Goal: Book appointment/travel/reservation

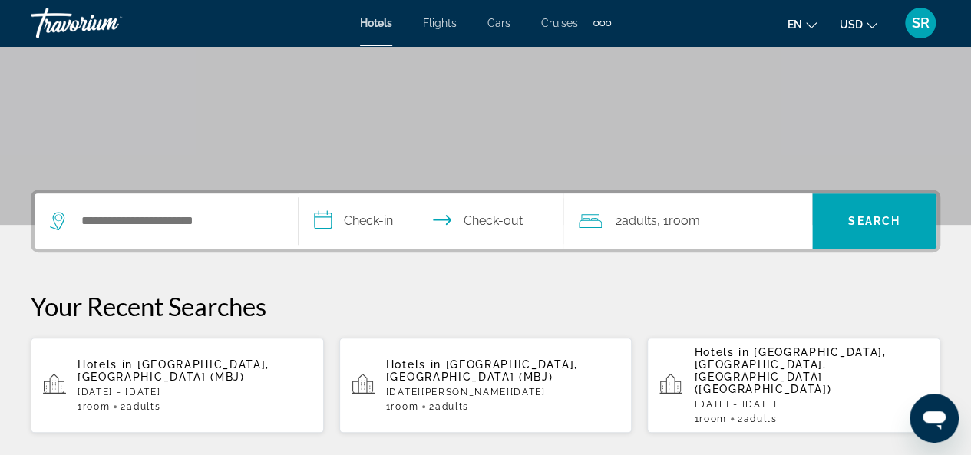
scroll to position [243, 0]
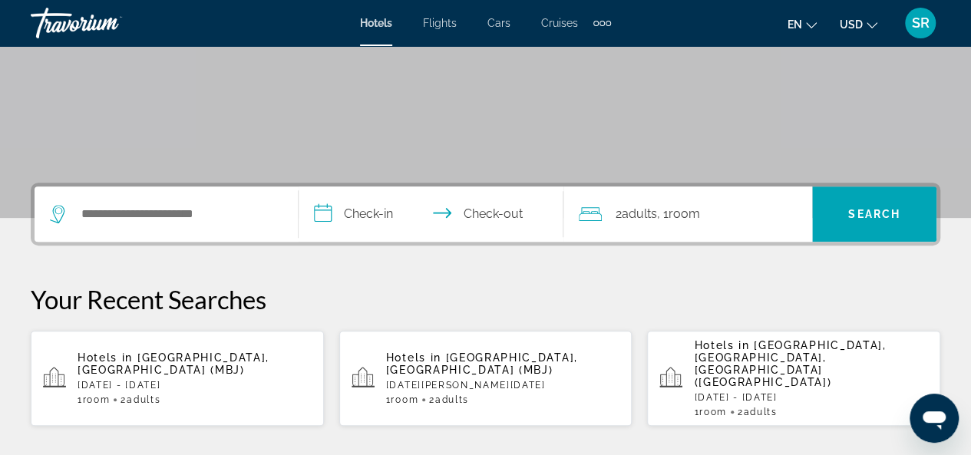
click at [236, 225] on div "Search widget" at bounding box center [166, 214] width 233 height 55
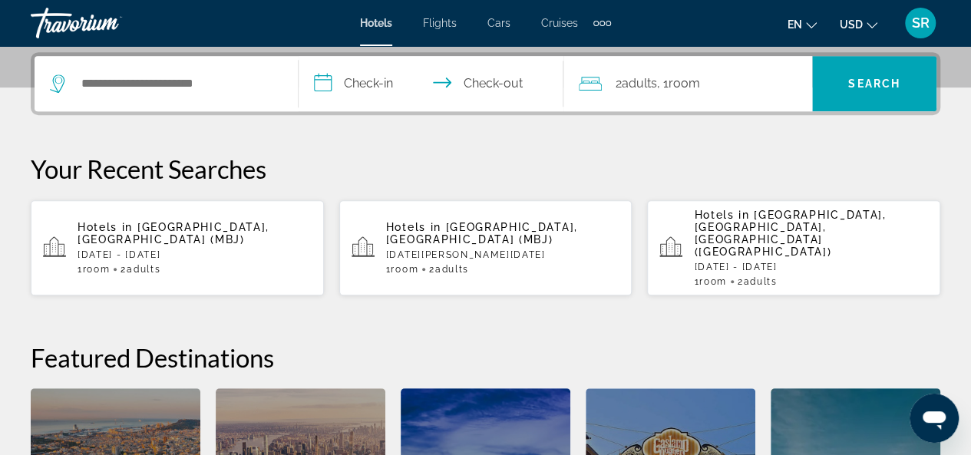
scroll to position [375, 0]
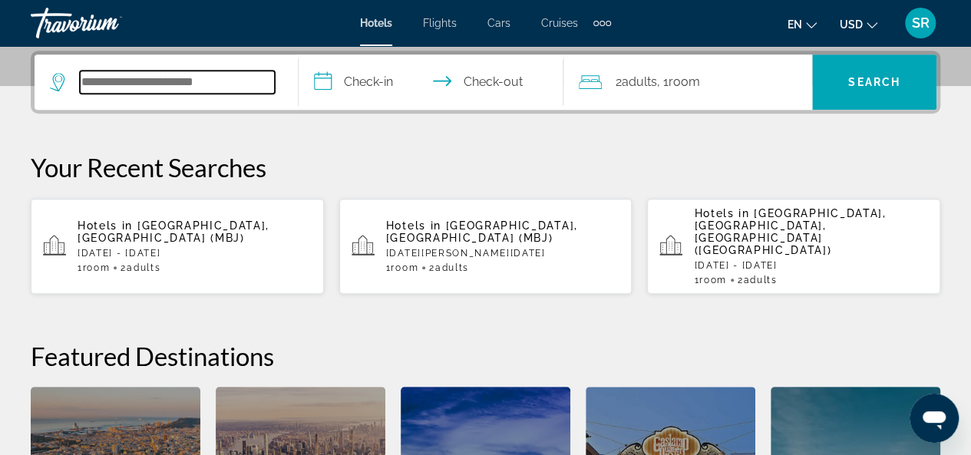
click at [244, 88] on input "Search hotel destination" at bounding box center [177, 82] width 195 height 23
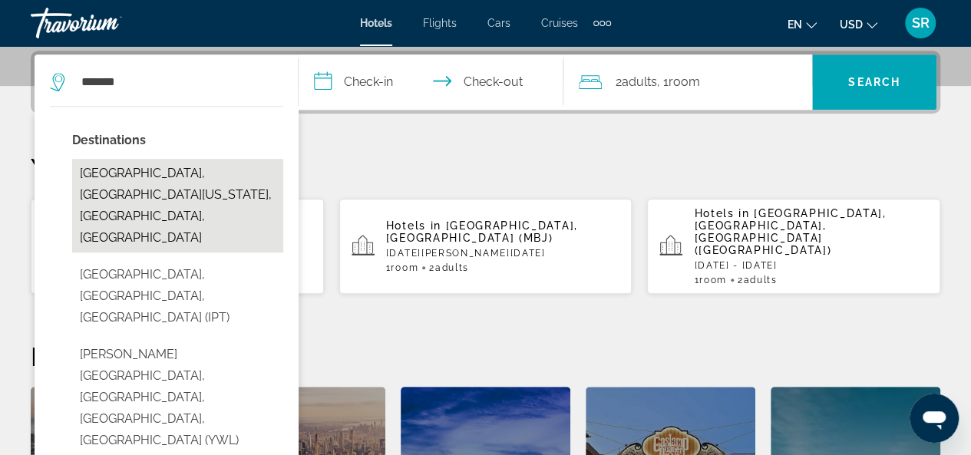
click at [226, 170] on button "Williamsburg, Coastal Virginia, VA, United States" at bounding box center [177, 206] width 211 height 94
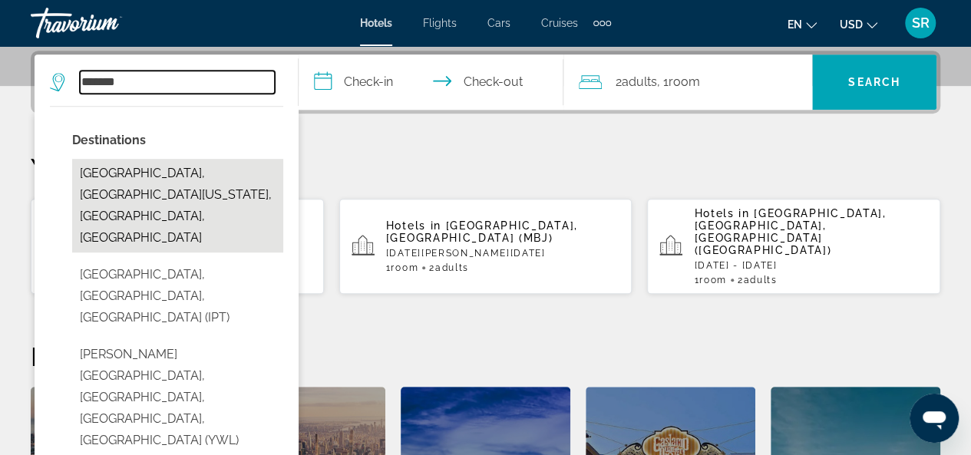
type input "**********"
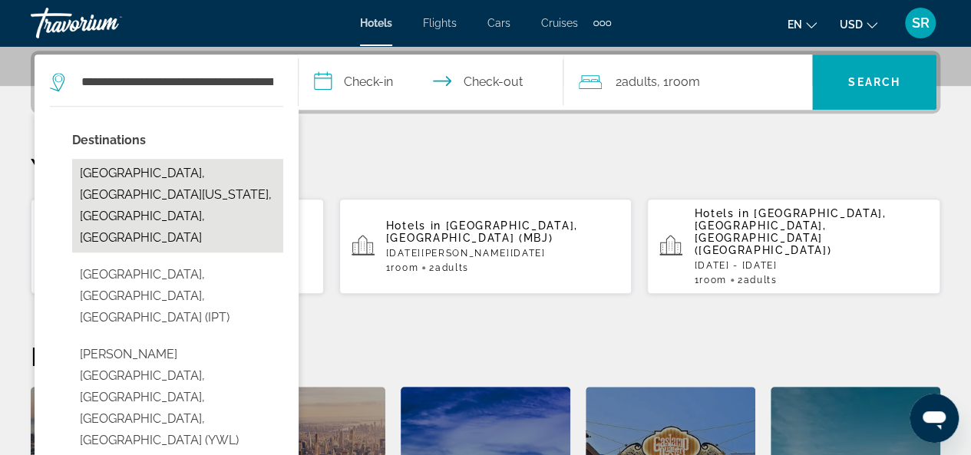
click at [226, 170] on p "Your Recent Searches" at bounding box center [486, 167] width 910 height 31
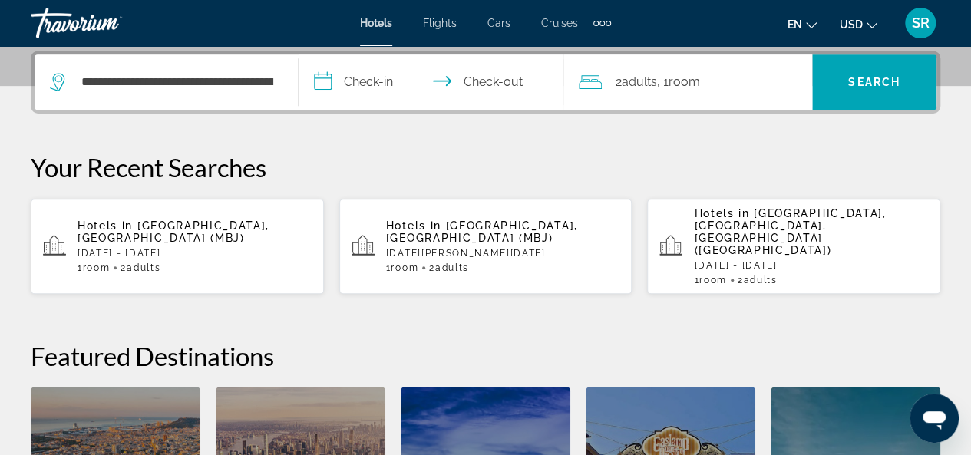
click at [392, 81] on input "**********" at bounding box center [434, 85] width 270 height 60
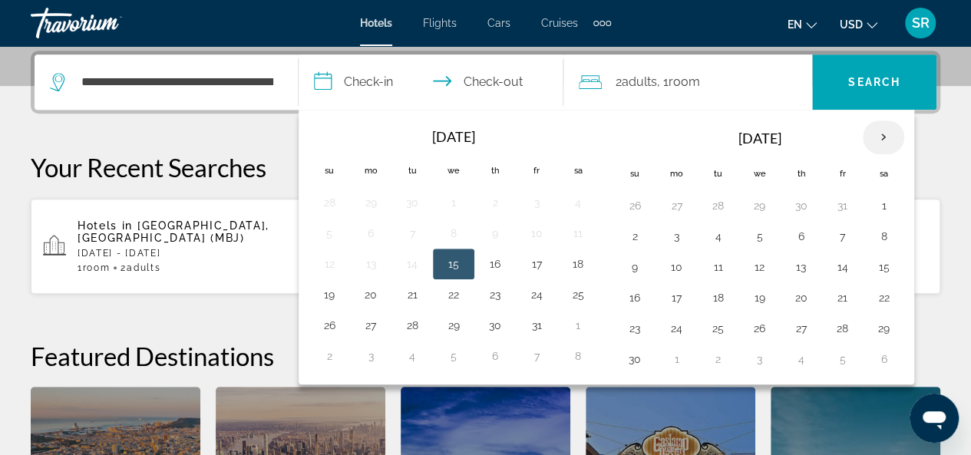
click at [876, 136] on th "Next month" at bounding box center [883, 138] width 41 height 34
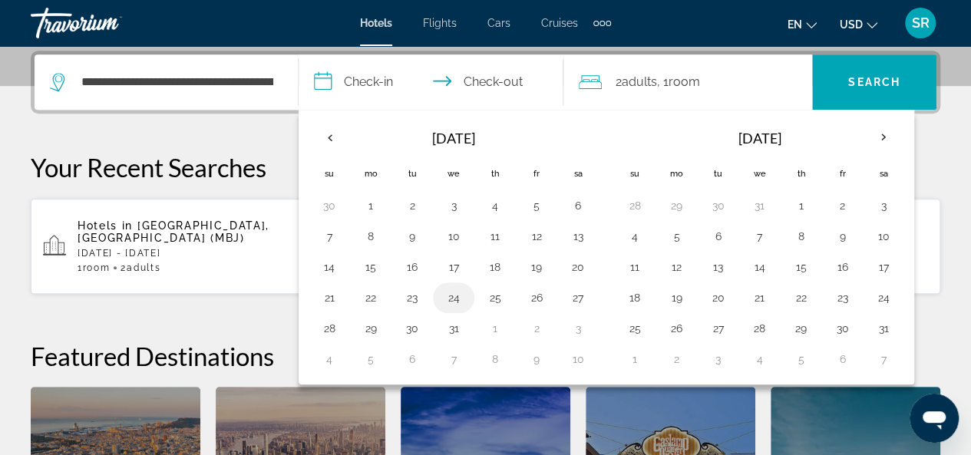
click at [458, 299] on button "24" at bounding box center [453, 297] width 25 height 21
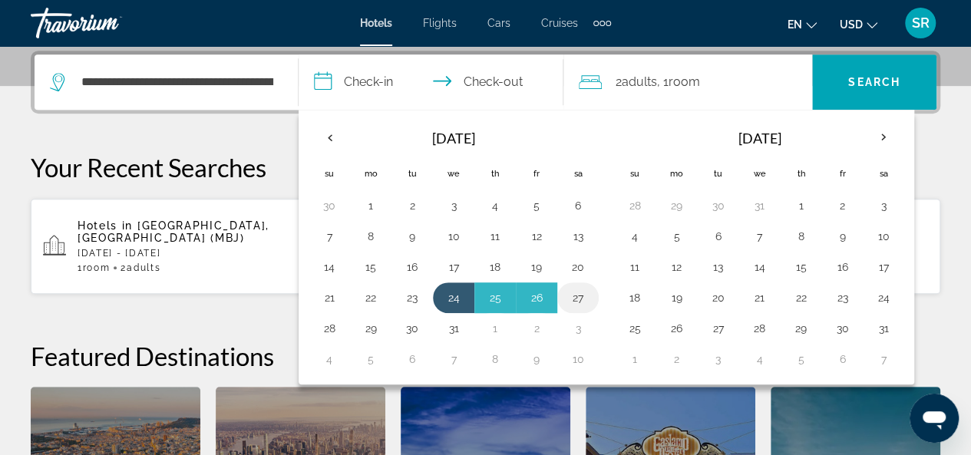
click at [573, 296] on button "27" at bounding box center [578, 297] width 25 height 21
type input "**********"
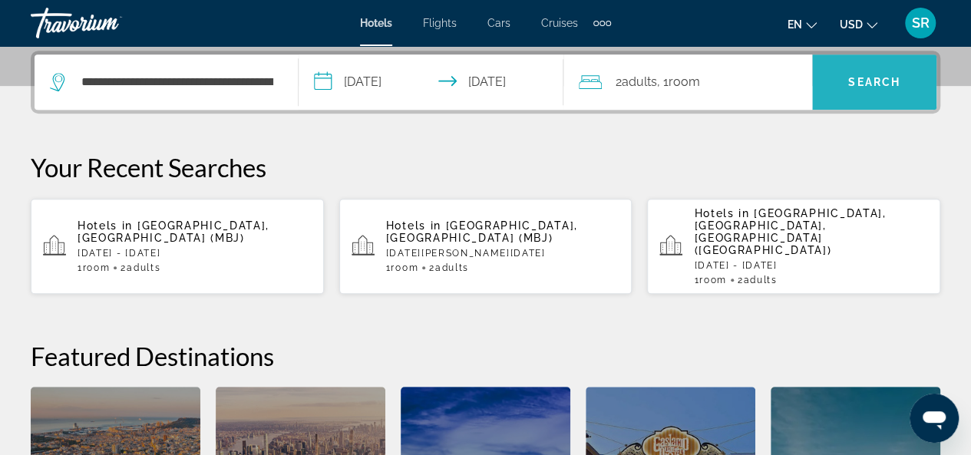
click at [868, 78] on span "Search" at bounding box center [874, 82] width 52 height 12
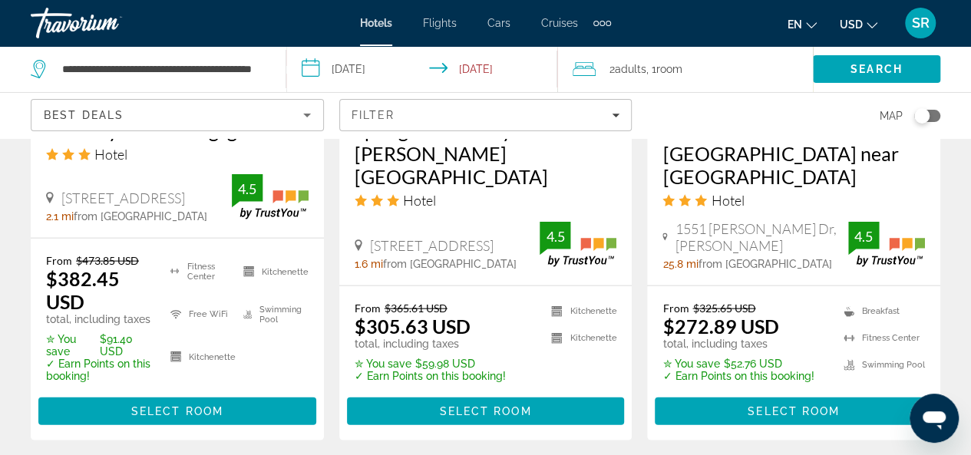
scroll to position [1659, 0]
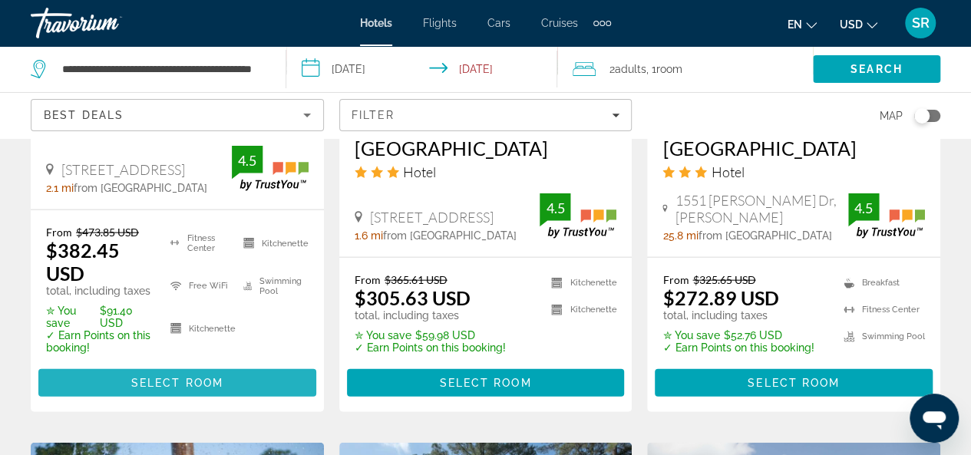
click at [170, 377] on span "Select Room" at bounding box center [177, 383] width 92 height 12
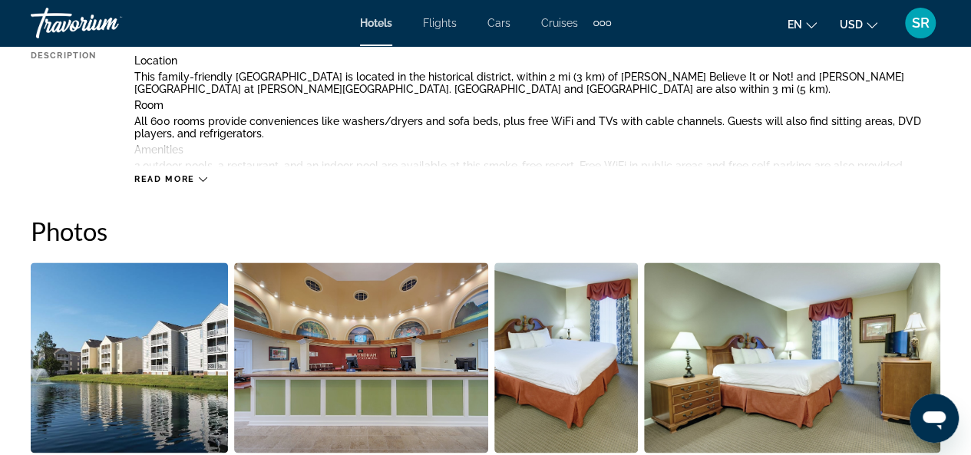
scroll to position [848, 0]
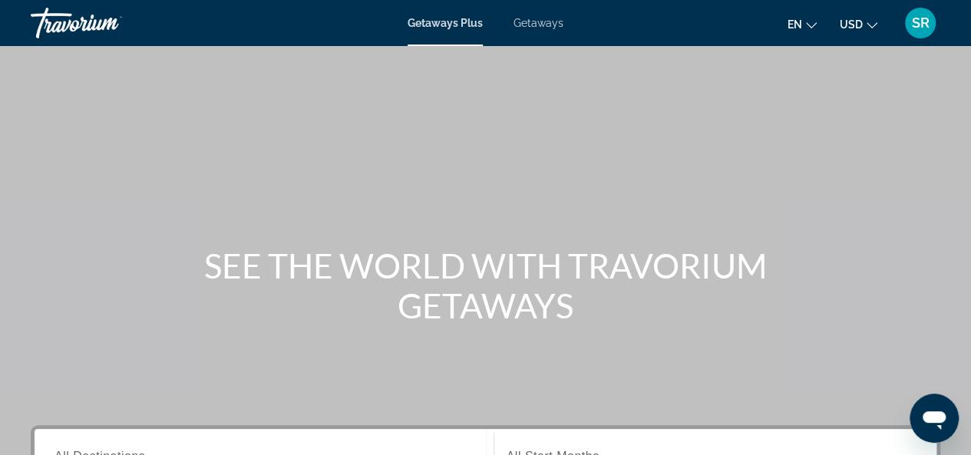
click at [537, 22] on span "Getaways" at bounding box center [539, 23] width 50 height 12
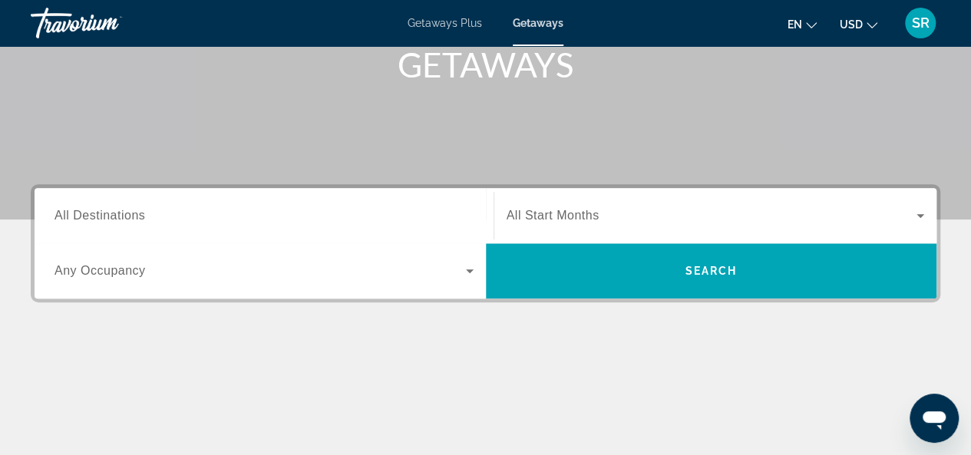
scroll to position [246, 0]
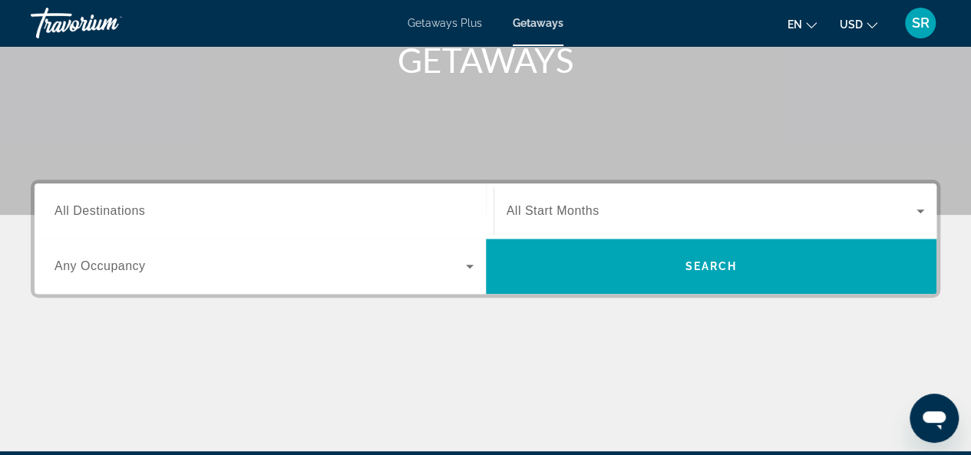
click at [190, 208] on input "Destination All Destinations" at bounding box center [264, 212] width 419 height 18
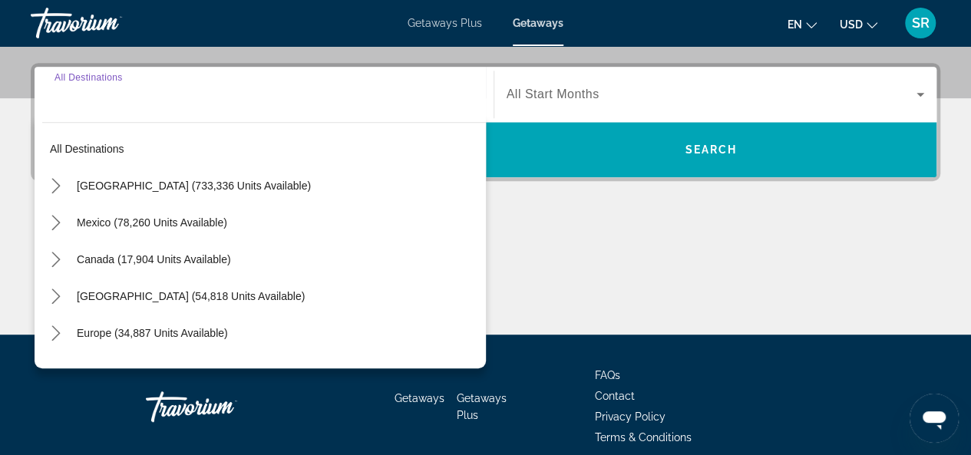
click at [190, 122] on div "Destination All Destinations All destinations [GEOGRAPHIC_DATA] (733,336 units …" at bounding box center [264, 94] width 444 height 55
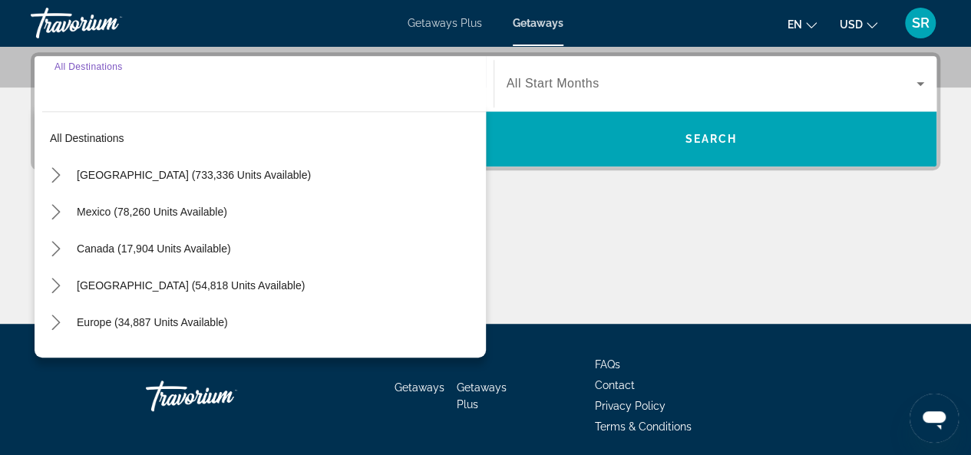
scroll to position [375, 0]
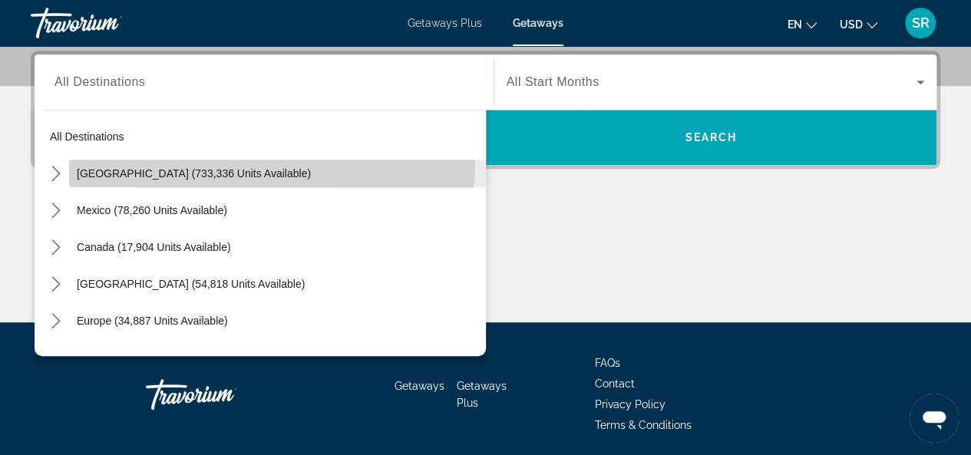
click at [207, 159] on span "Select destination: United States (733,336 units available)" at bounding box center [277, 173] width 417 height 37
type input "**********"
click at [207, 159] on div "Occupancy Any Occupancy" at bounding box center [264, 137] width 444 height 55
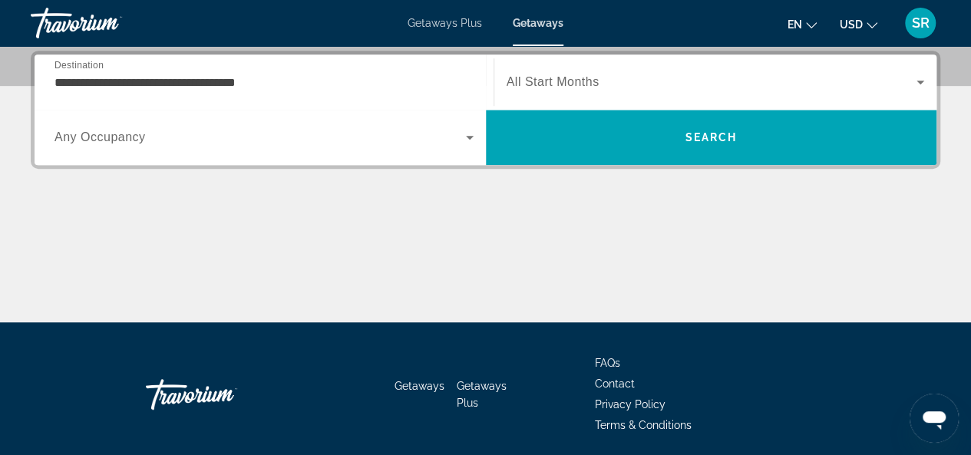
click at [940, 80] on div "**********" at bounding box center [485, 187] width 971 height 272
click at [923, 78] on icon "Search widget" at bounding box center [920, 82] width 18 height 18
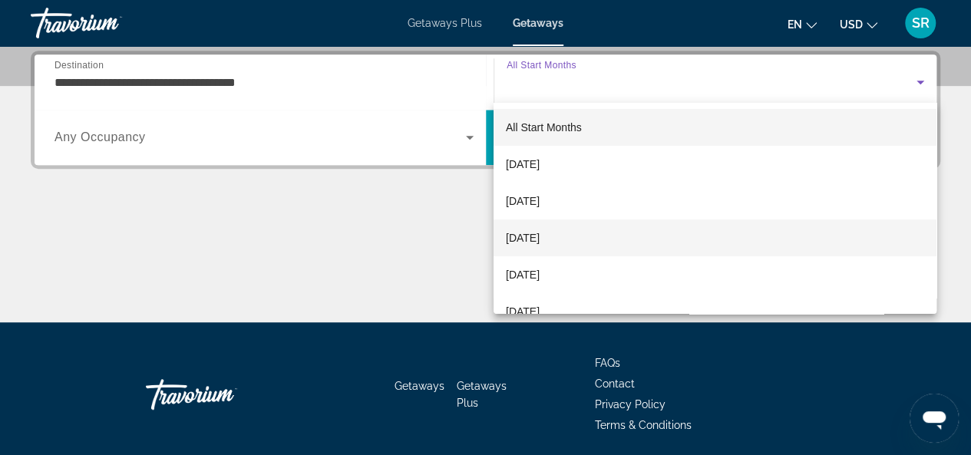
click at [641, 226] on mat-option "[DATE]" at bounding box center [715, 238] width 443 height 37
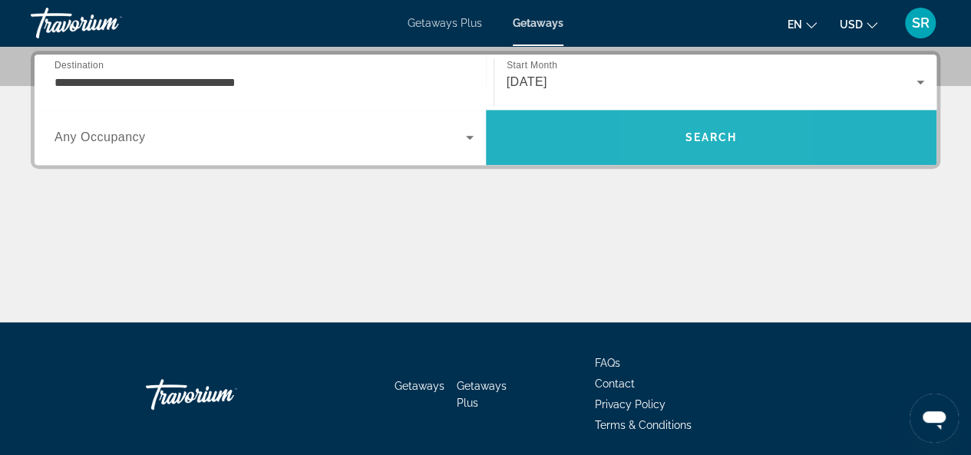
click at [681, 131] on span "Search" at bounding box center [711, 137] width 451 height 37
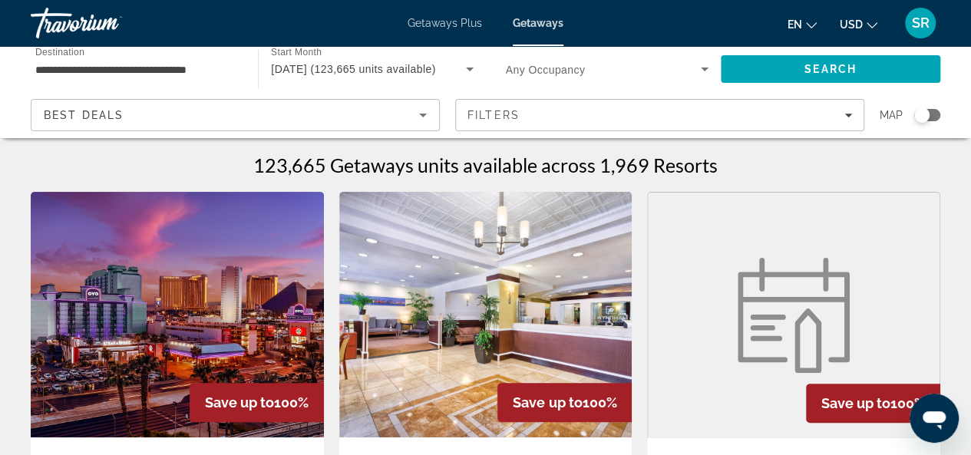
click at [212, 164] on div "123,665 Getaways units available across 1,969 Resorts" at bounding box center [486, 165] width 910 height 23
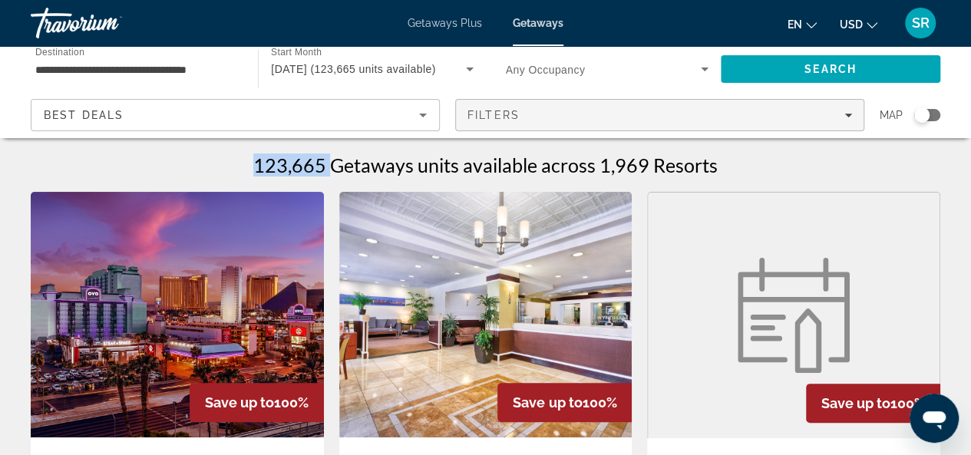
click at [620, 117] on div "Filters" at bounding box center [660, 115] width 385 height 12
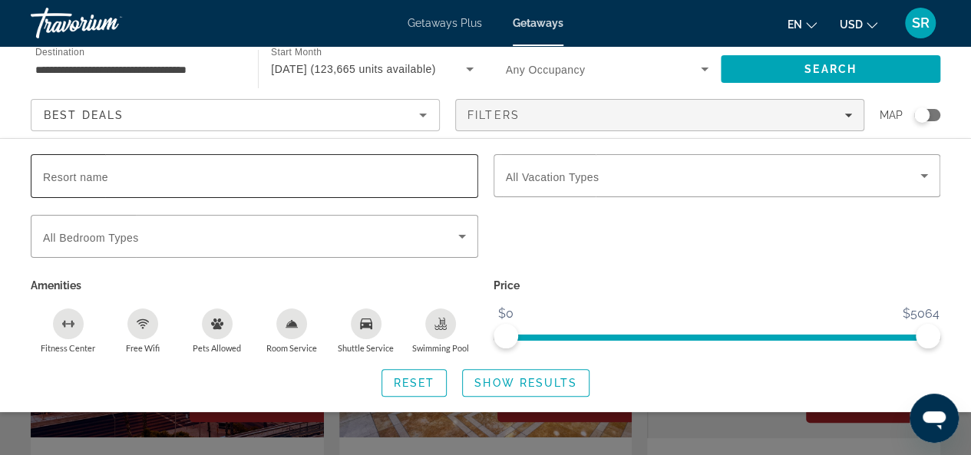
click at [81, 178] on span "Resort name" at bounding box center [75, 177] width 65 height 12
click at [81, 178] on input "Resort name" at bounding box center [254, 176] width 423 height 18
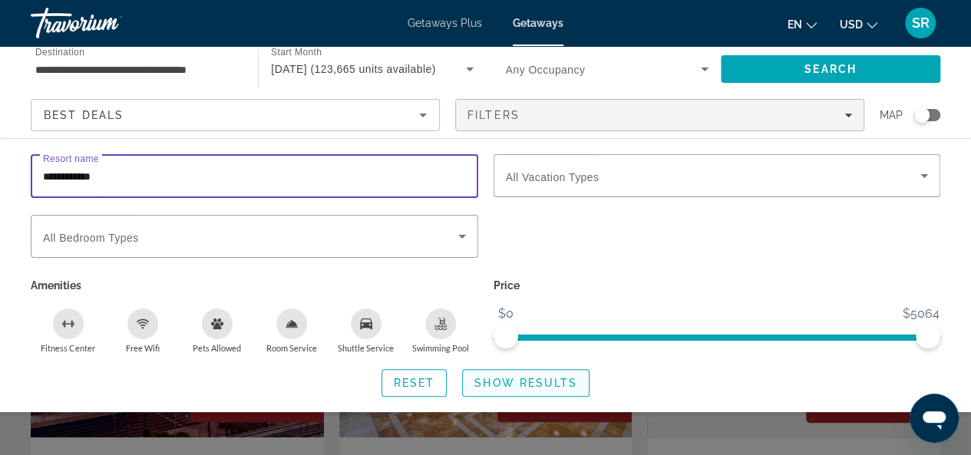
type input "**********"
click at [511, 375] on span "Search widget" at bounding box center [526, 383] width 126 height 37
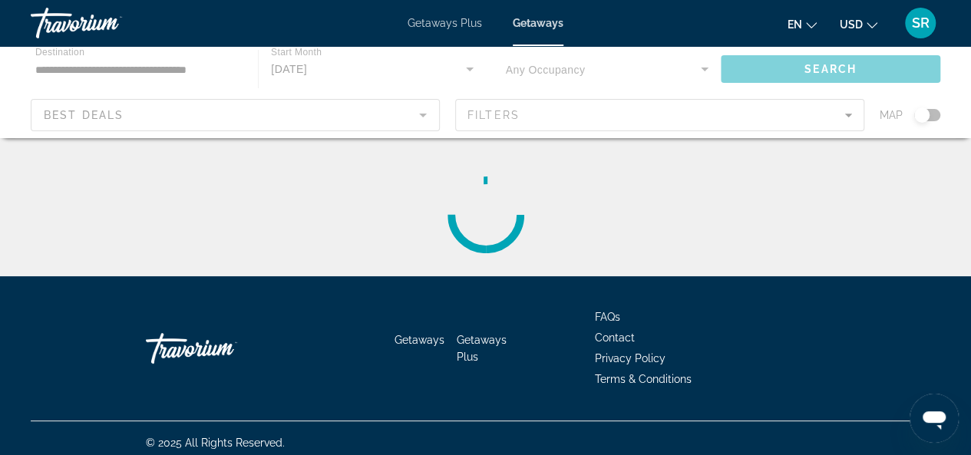
click at [511, 375] on div "Getaways Getaways Plus FAQs Contact Privacy Policy Terms & Conditions" at bounding box center [486, 348] width 910 height 144
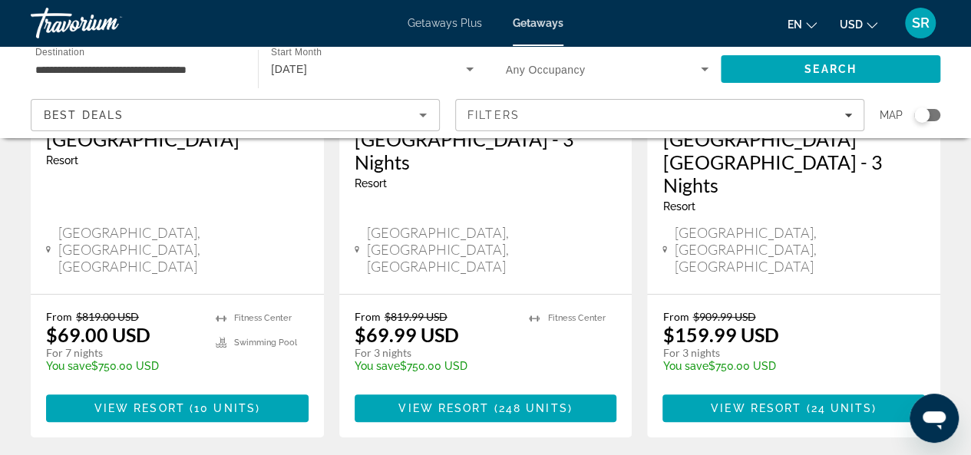
scroll to position [338, 0]
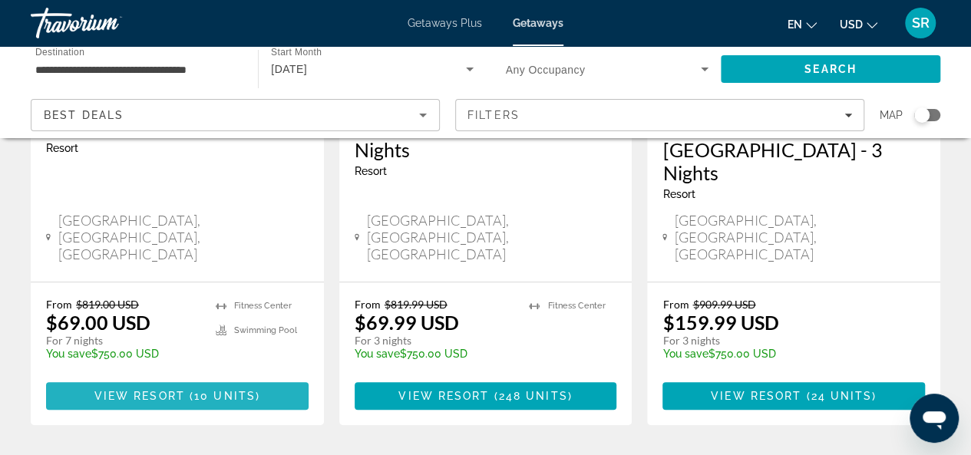
click at [194, 390] on span "10 units" at bounding box center [224, 396] width 61 height 12
click at [0, 0] on div at bounding box center [0, 0] width 0 height 0
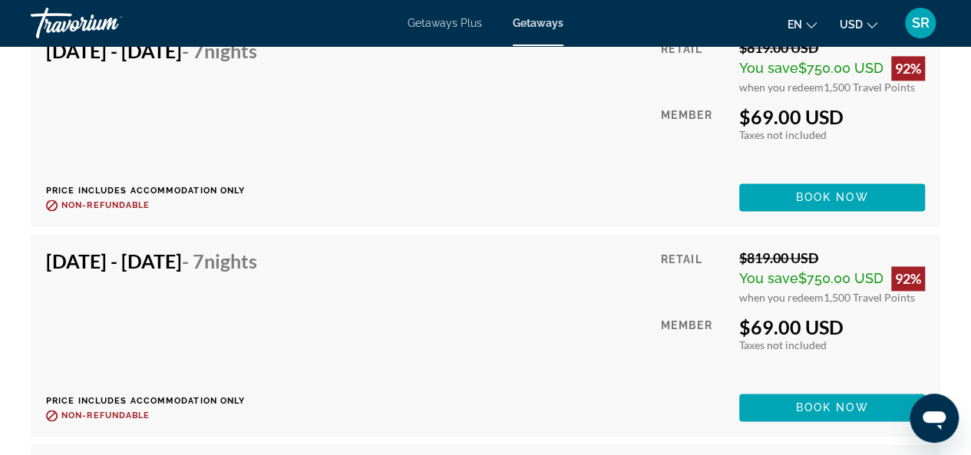
scroll to position [3869, 0]
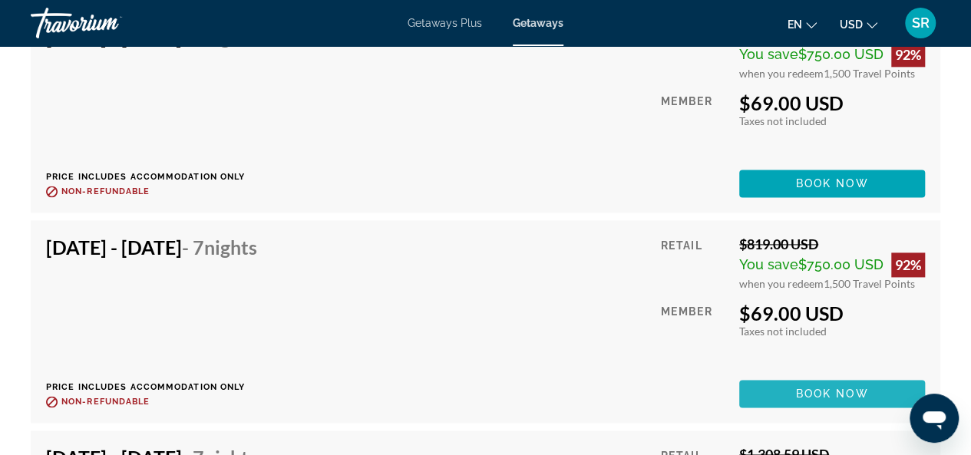
click at [829, 395] on span "Book now" at bounding box center [832, 394] width 73 height 12
click at [0, 0] on div at bounding box center [0, 0] width 0 height 0
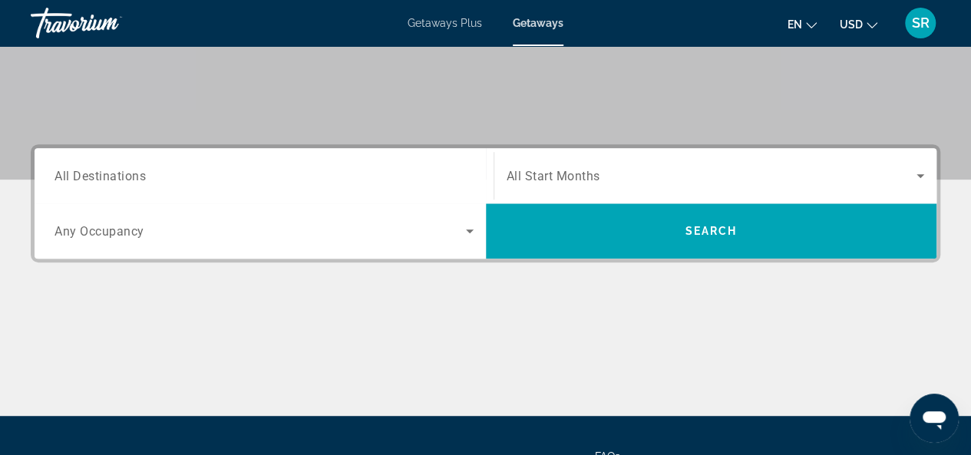
scroll to position [279, 0]
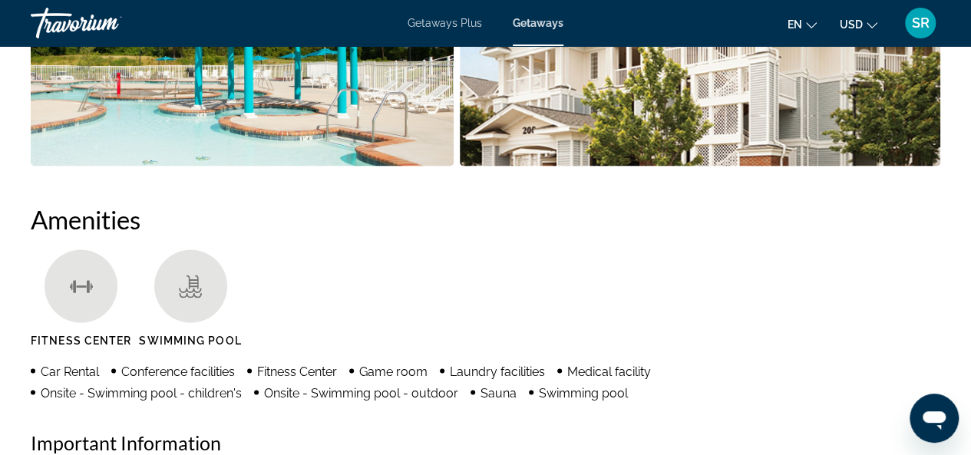
scroll to position [1724, 0]
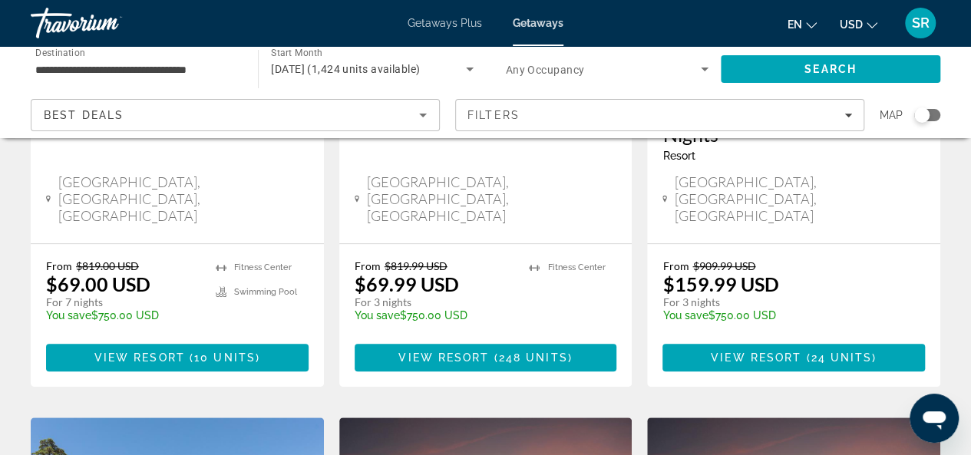
scroll to position [379, 0]
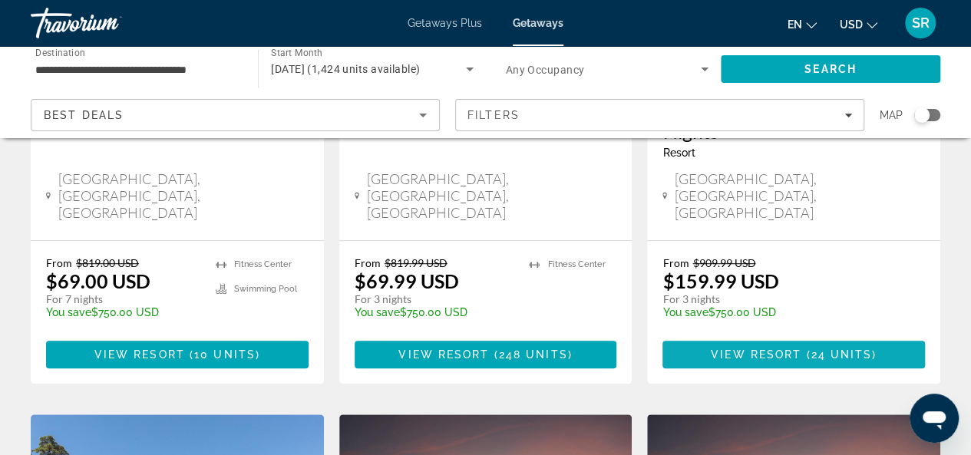
click at [783, 349] on span "View Resort" at bounding box center [756, 355] width 91 height 12
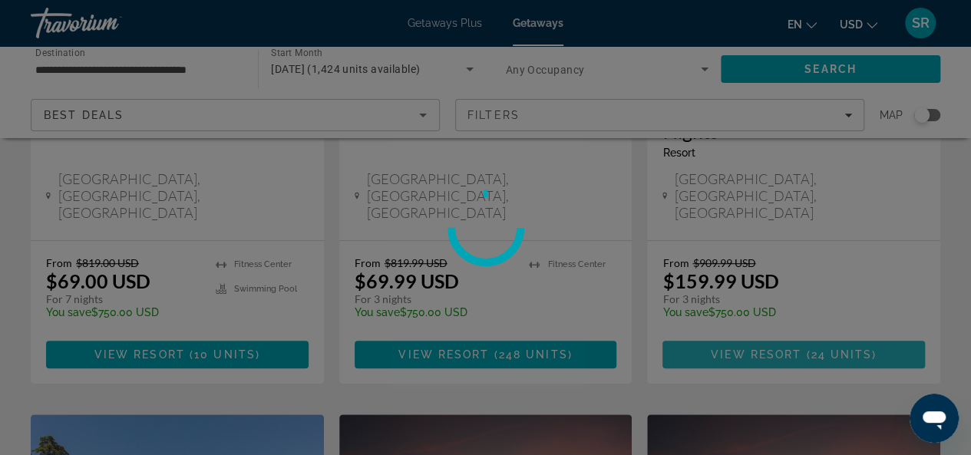
click at [783, 294] on div at bounding box center [485, 227] width 971 height 455
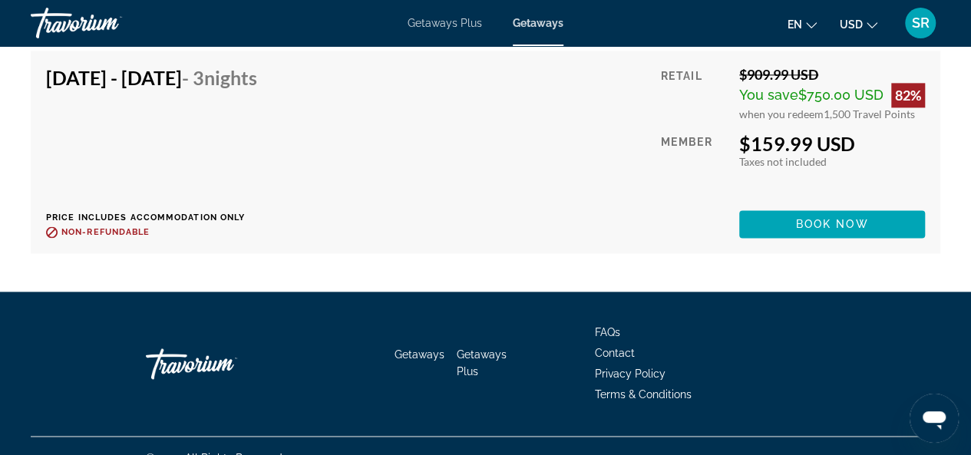
scroll to position [3814, 0]
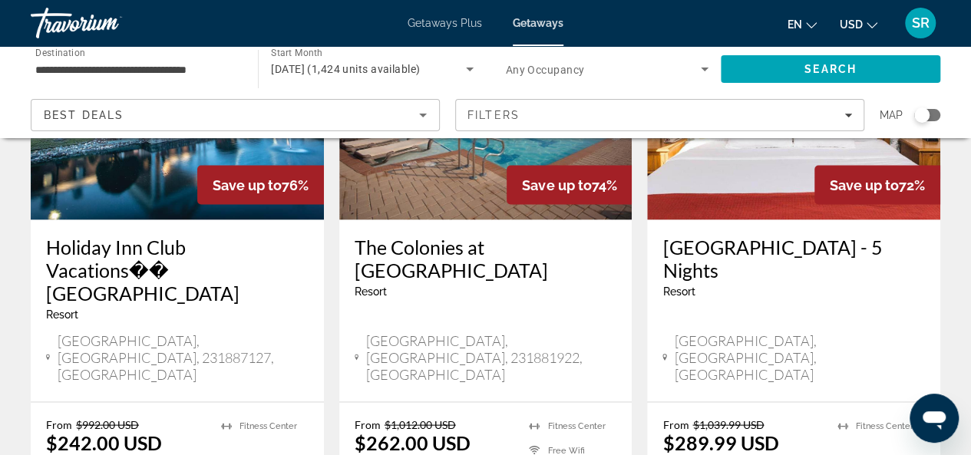
scroll to position [1430, 0]
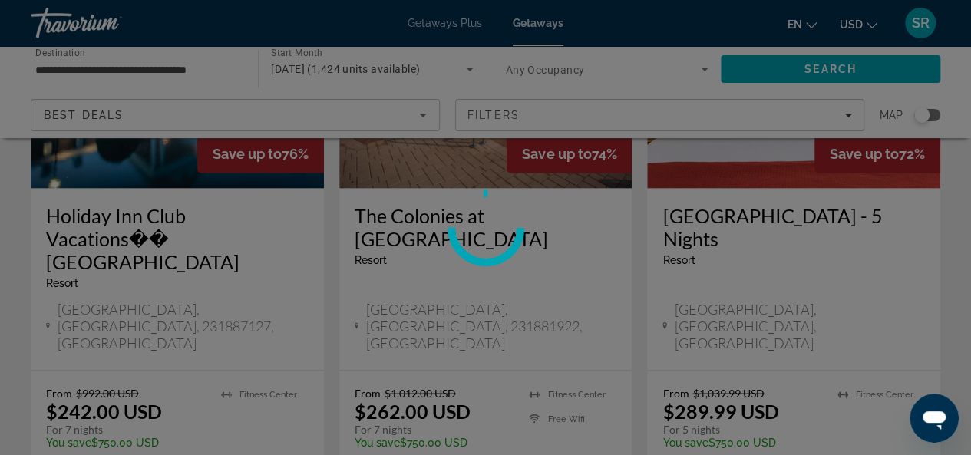
click at [485, 338] on div at bounding box center [485, 227] width 971 height 455
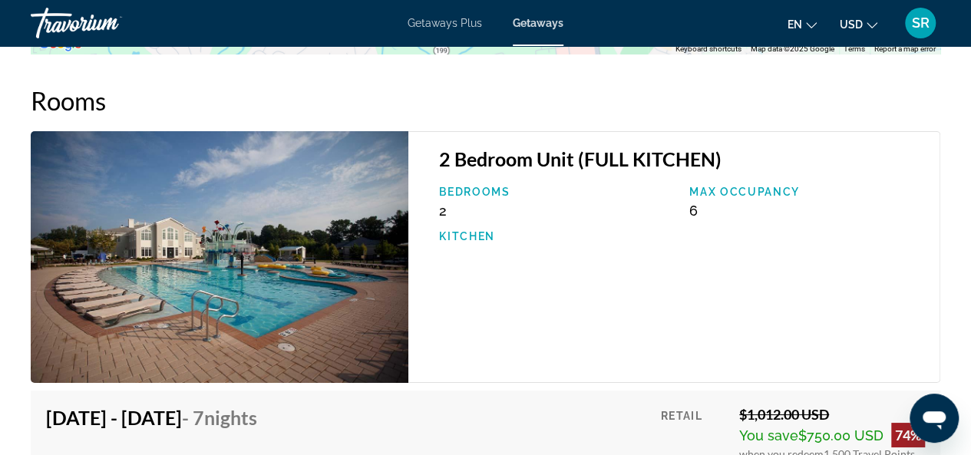
scroll to position [2704, 0]
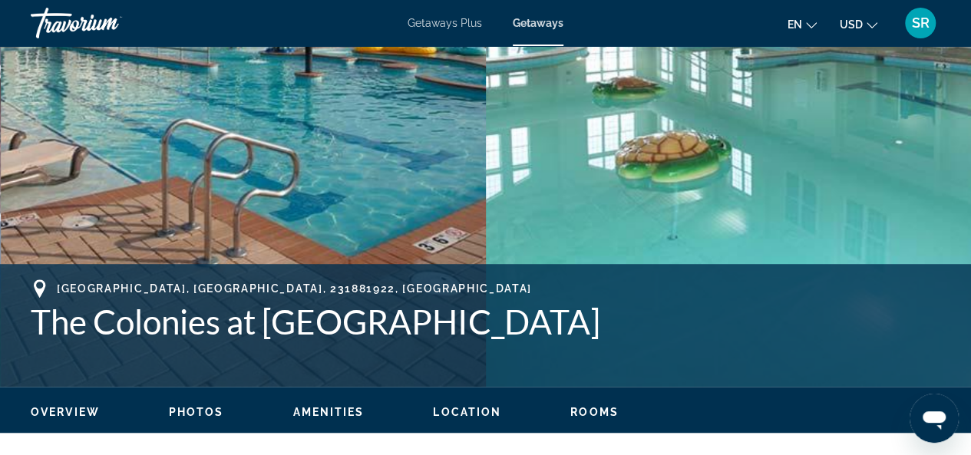
scroll to position [462, 0]
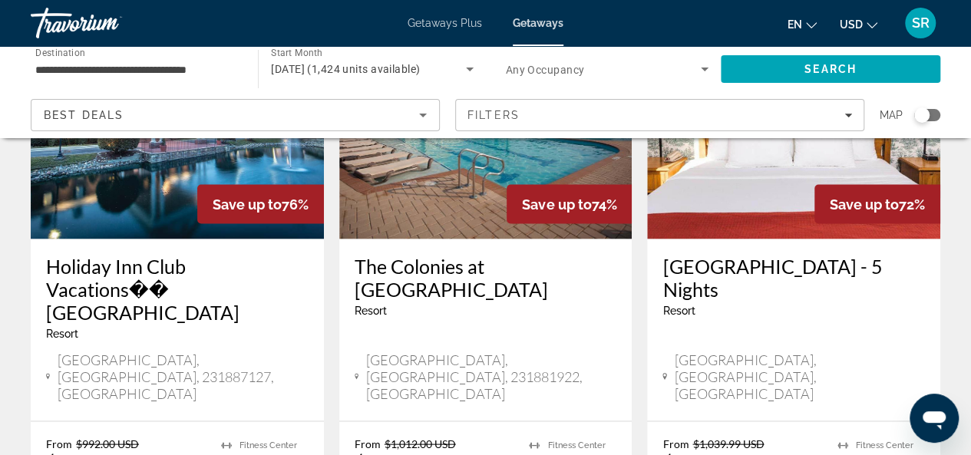
scroll to position [1383, 0]
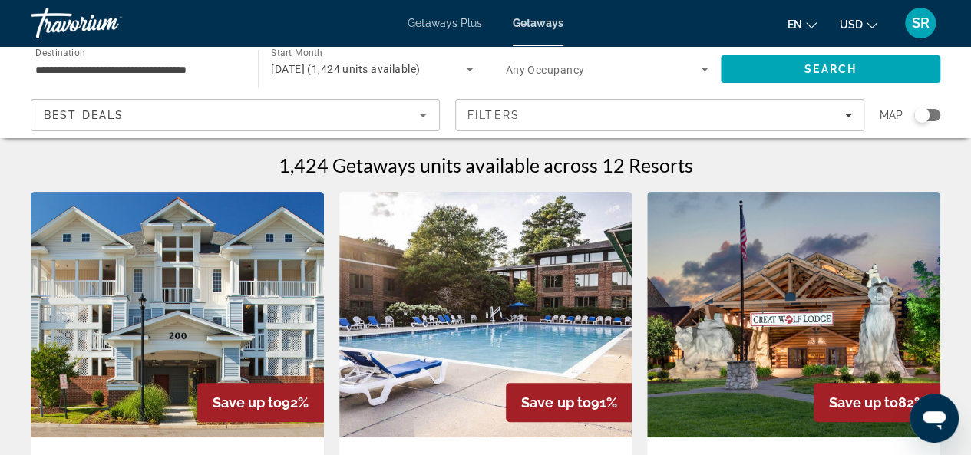
click at [658, 68] on span "Search widget" at bounding box center [603, 69] width 195 height 18
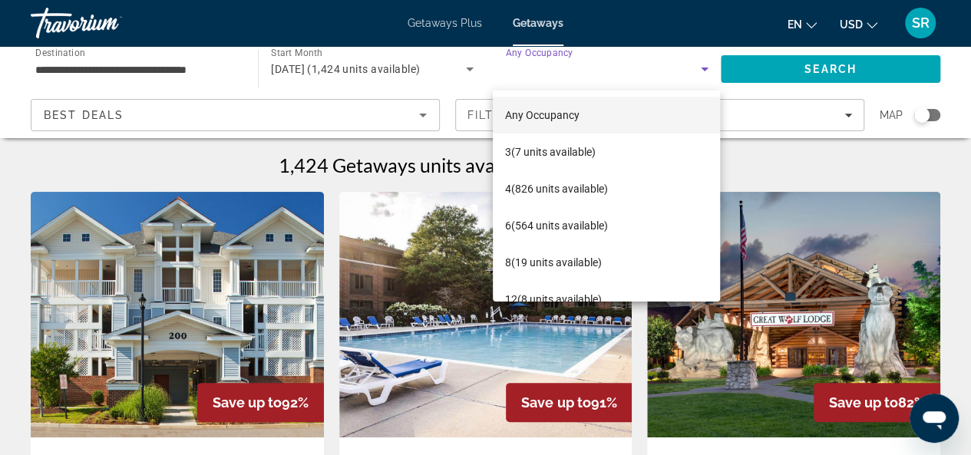
click at [957, 64] on div at bounding box center [485, 227] width 971 height 455
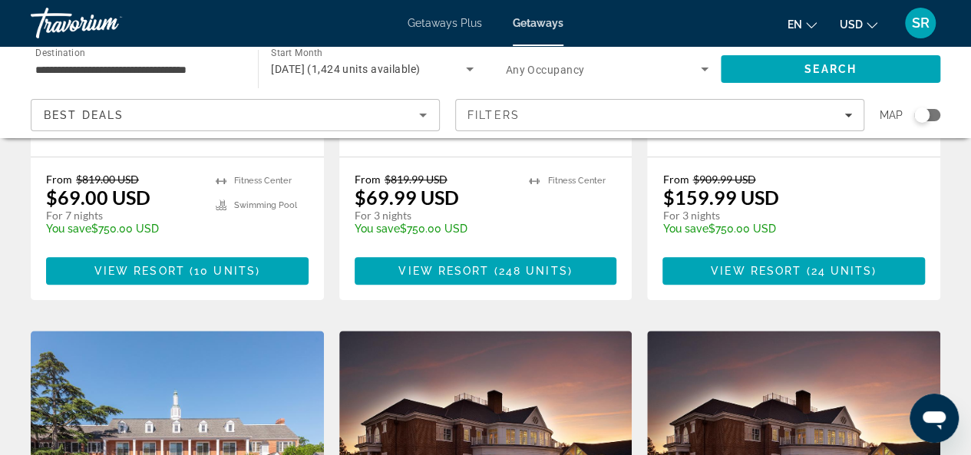
scroll to position [415, 0]
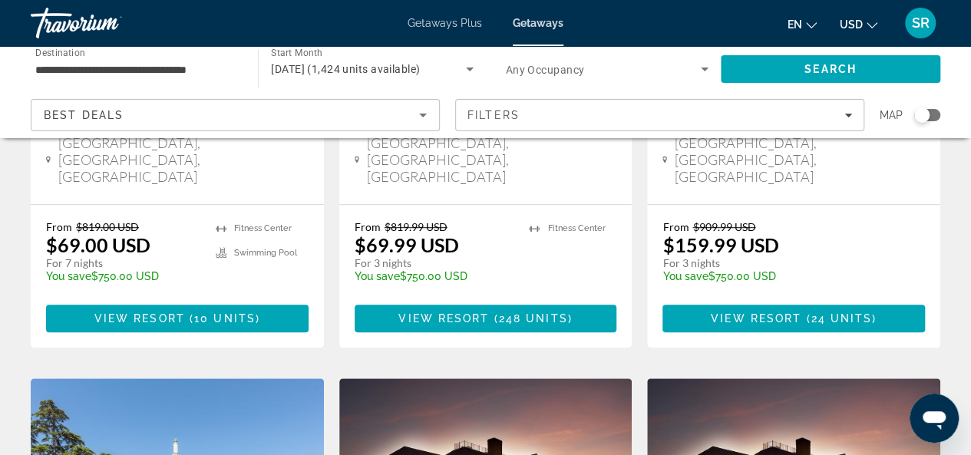
click at [444, 21] on span "Getaways Plus" at bounding box center [445, 23] width 74 height 12
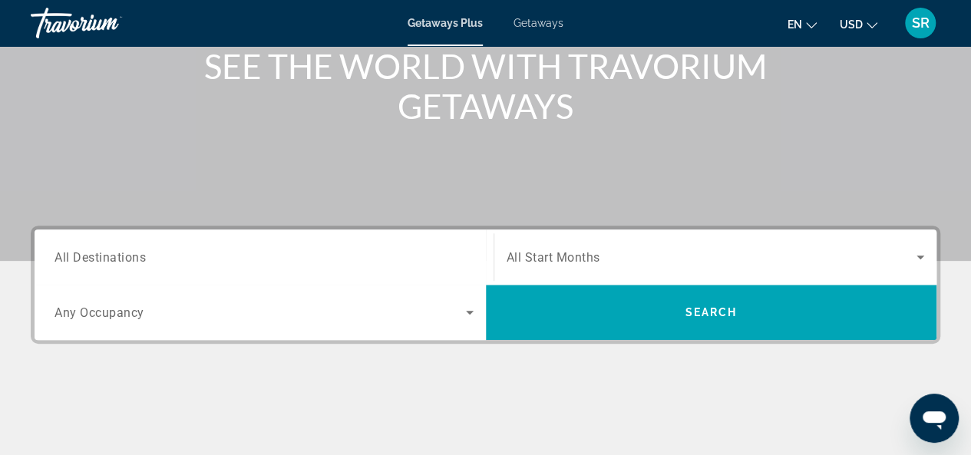
scroll to position [214, 0]
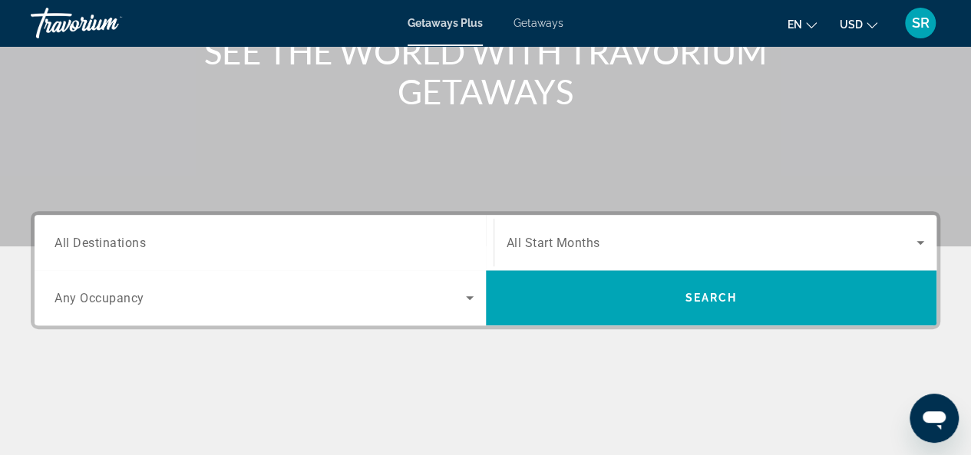
click at [216, 248] on input "Destination All Destinations" at bounding box center [264, 243] width 419 height 18
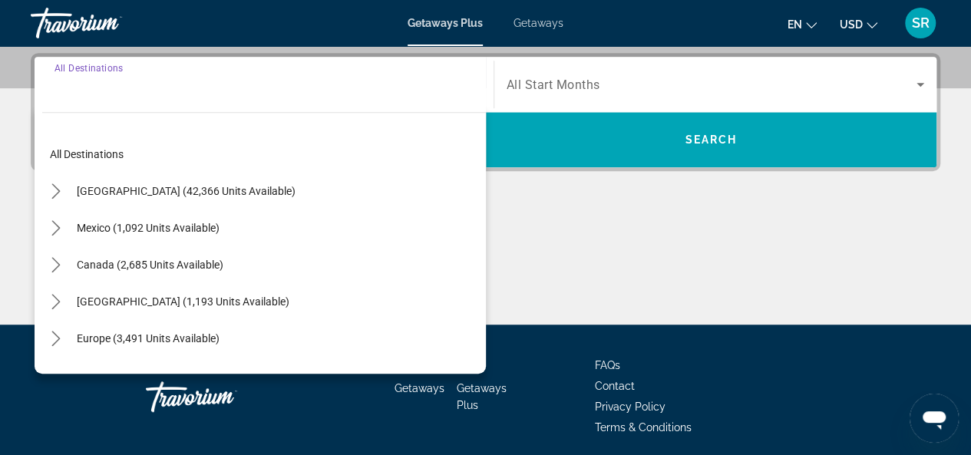
scroll to position [375, 0]
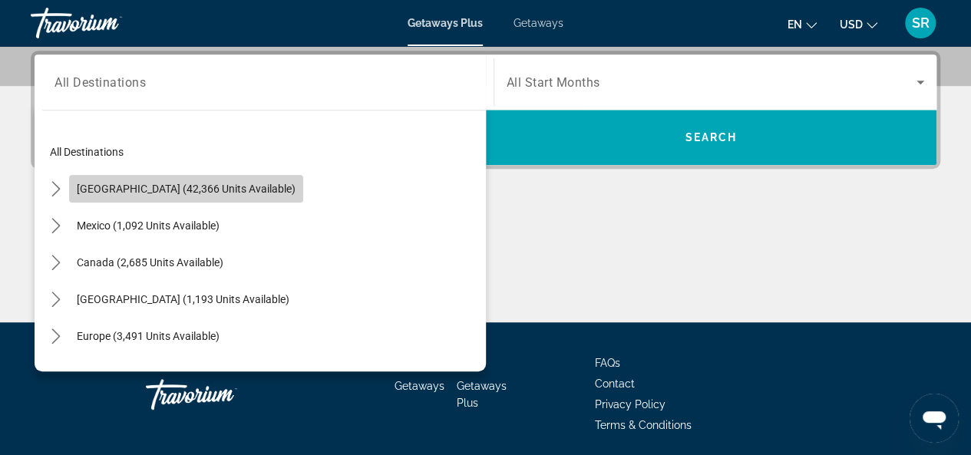
click at [215, 186] on span "[GEOGRAPHIC_DATA] (42,366 units available)" at bounding box center [186, 189] width 219 height 12
type input "**********"
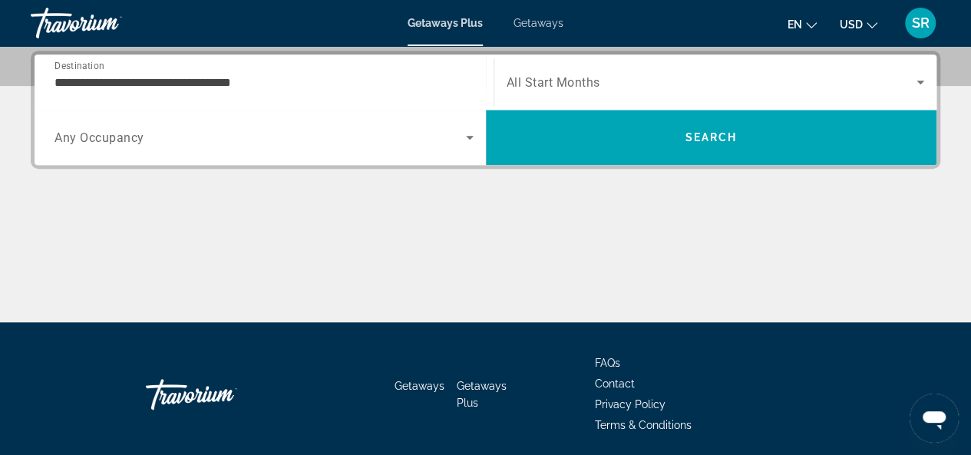
click at [556, 81] on span "All Start Months" at bounding box center [554, 82] width 94 height 15
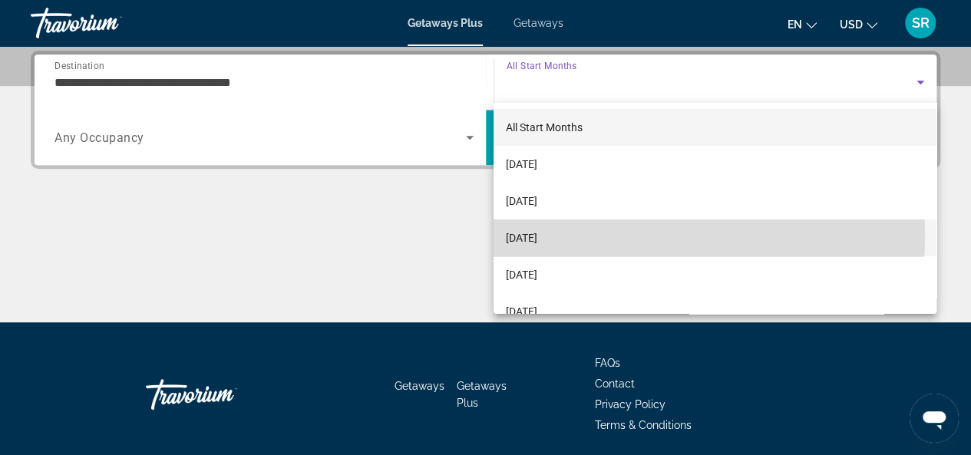
click at [537, 236] on span "[DATE]" at bounding box center [521, 238] width 31 height 18
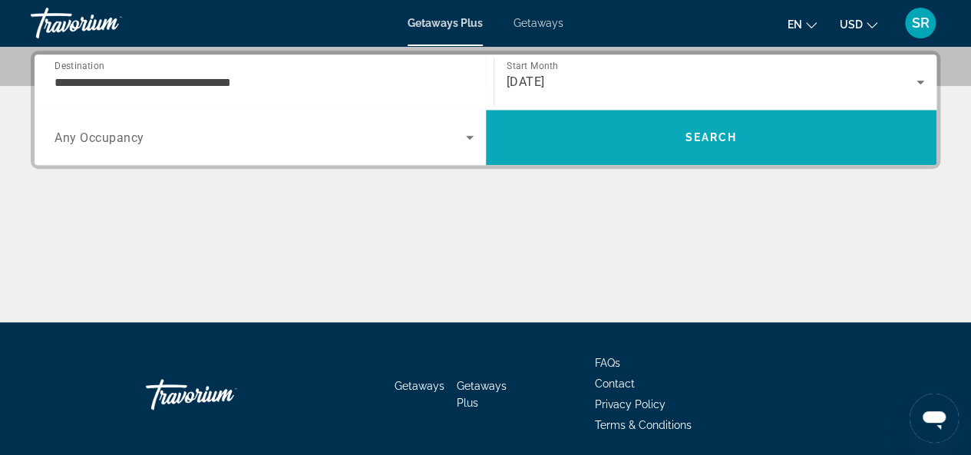
click at [585, 137] on span "Search" at bounding box center [711, 137] width 451 height 37
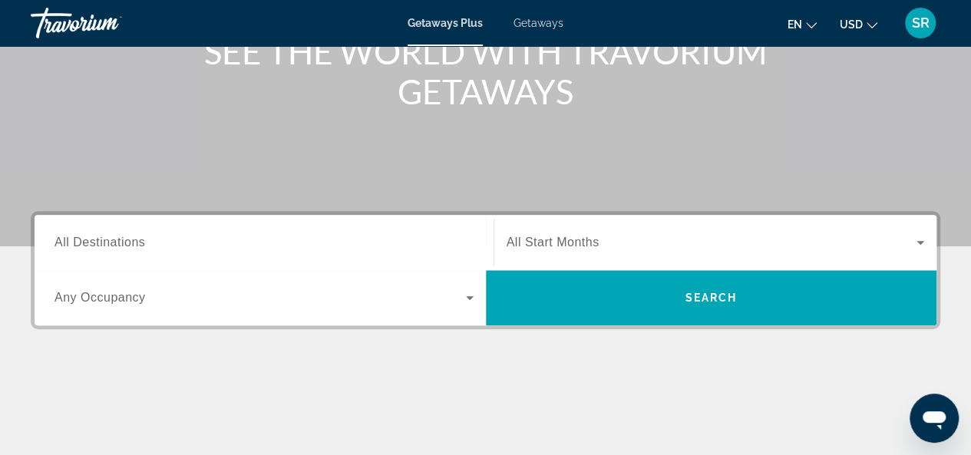
scroll to position [250, 0]
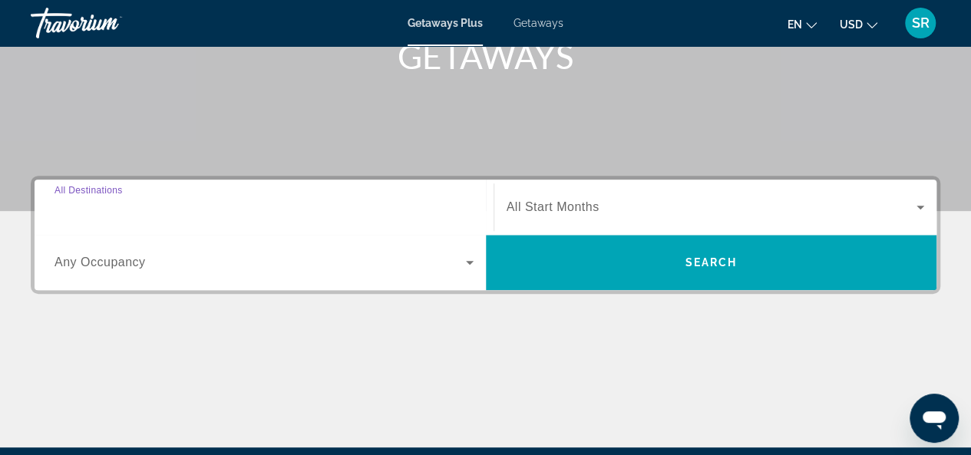
click at [339, 207] on input "Destination All Destinations" at bounding box center [264, 208] width 419 height 18
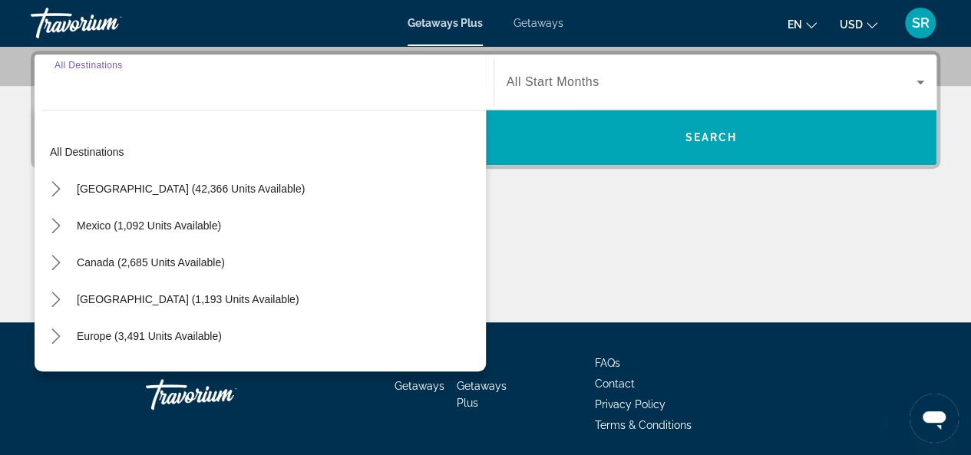
scroll to position [375, 0]
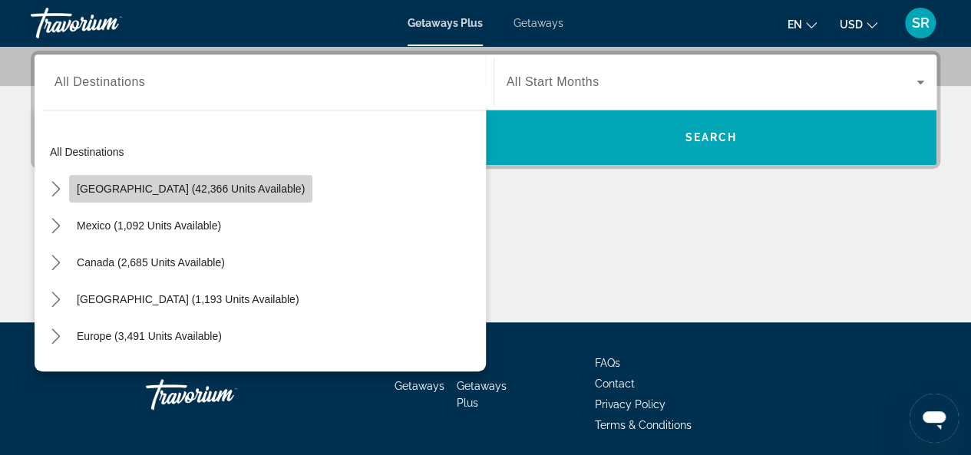
click at [216, 193] on span "[GEOGRAPHIC_DATA] (42,366 units available)" at bounding box center [191, 189] width 228 height 12
type input "**********"
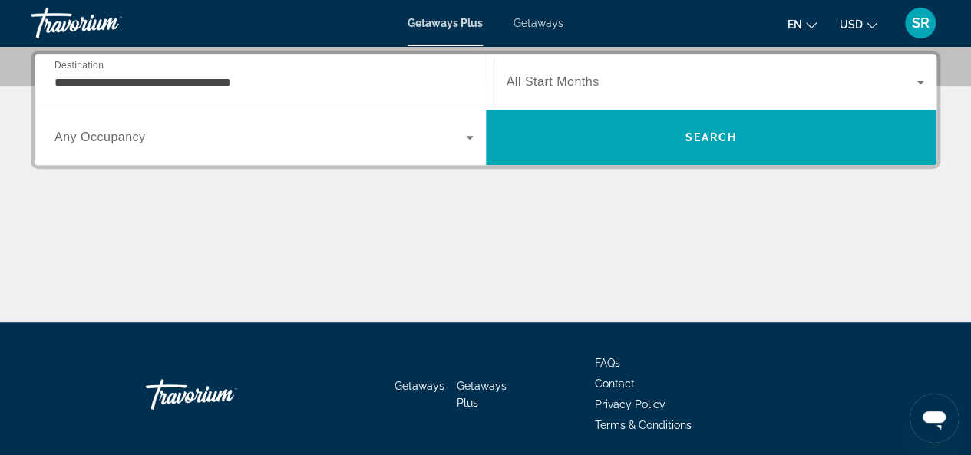
click at [608, 93] on div "Search widget" at bounding box center [716, 82] width 418 height 43
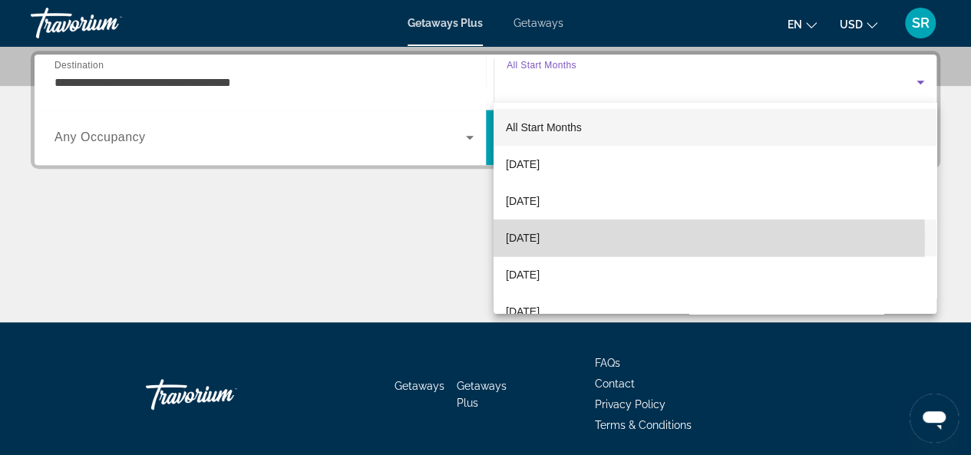
click at [540, 239] on span "[DATE]" at bounding box center [523, 238] width 34 height 18
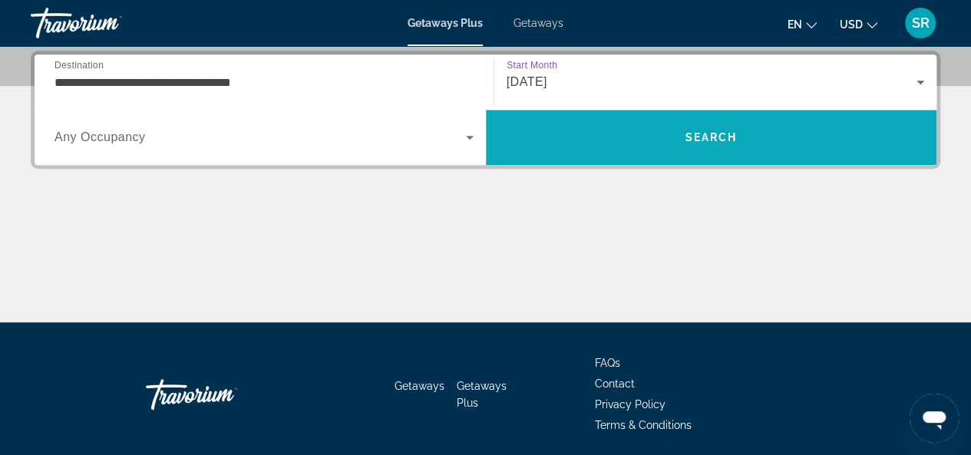
click at [721, 134] on span "Search" at bounding box center [711, 137] width 52 height 12
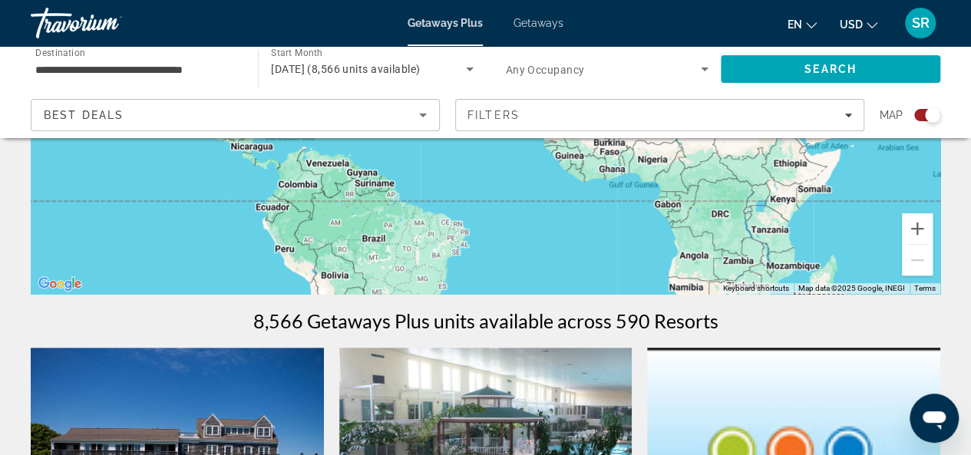
scroll to position [281, 0]
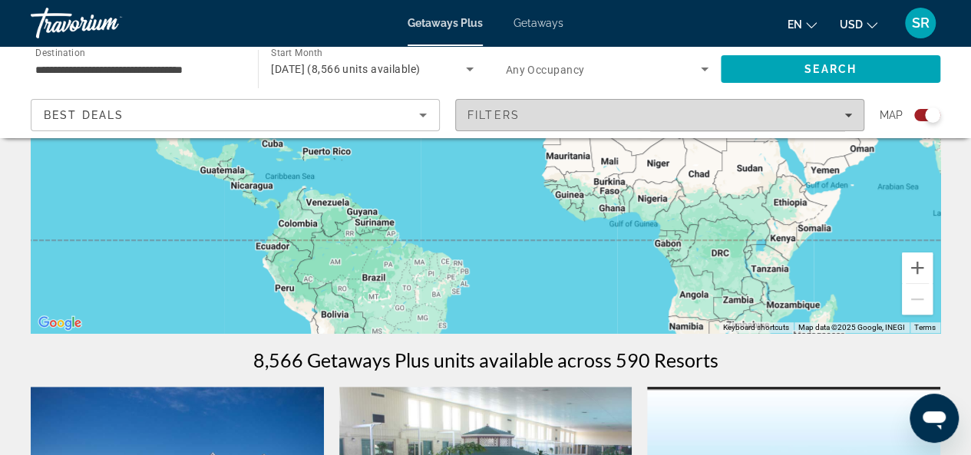
click at [811, 117] on div "Filters" at bounding box center [660, 115] width 385 height 12
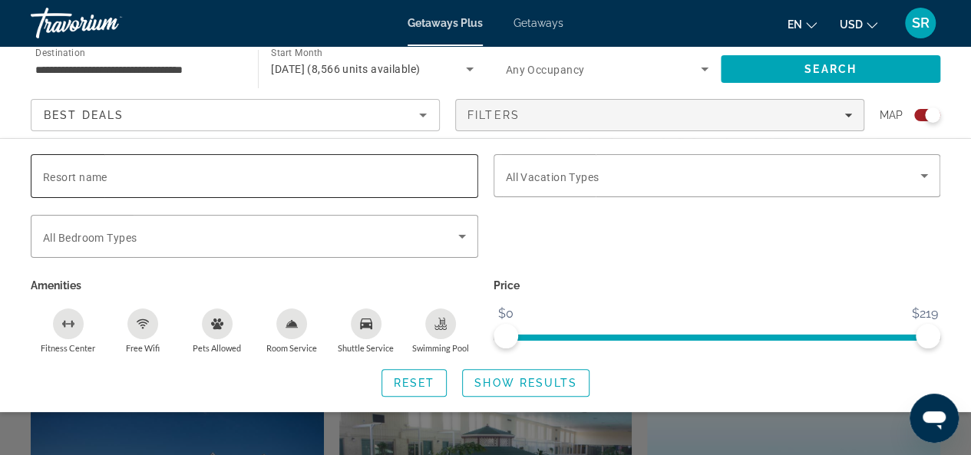
click at [64, 168] on input "Resort name" at bounding box center [254, 176] width 423 height 18
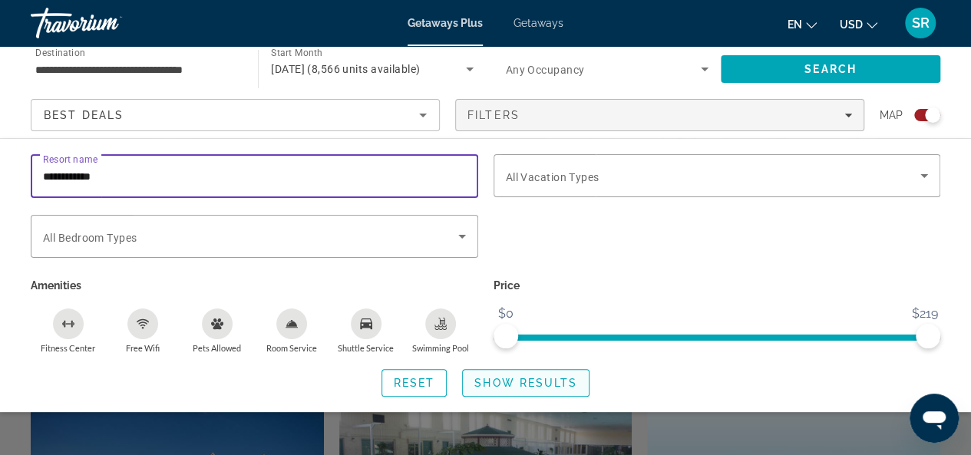
type input "**********"
click at [502, 378] on span "Show Results" at bounding box center [525, 383] width 103 height 12
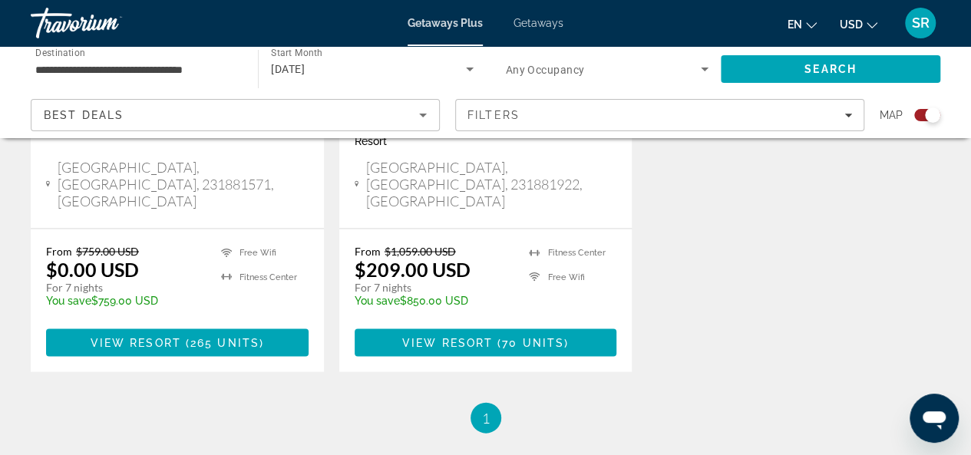
scroll to position [1484, 0]
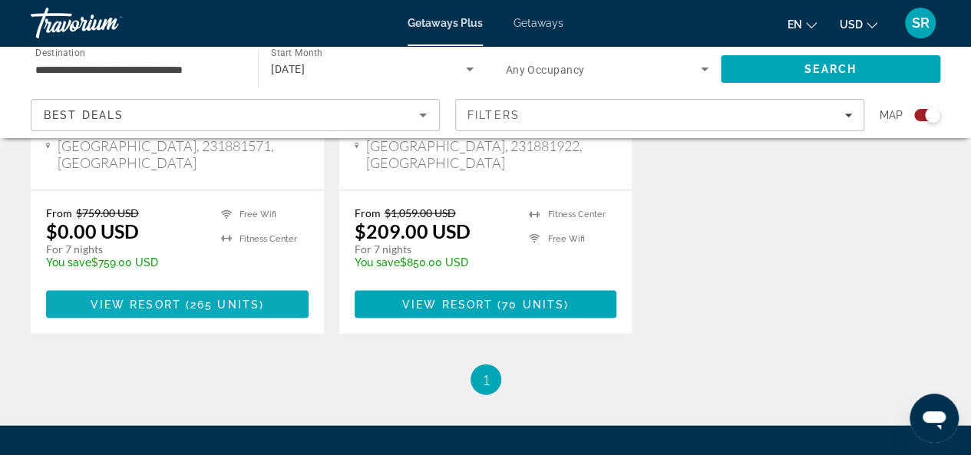
click at [207, 299] on span "265 units" at bounding box center [224, 305] width 69 height 12
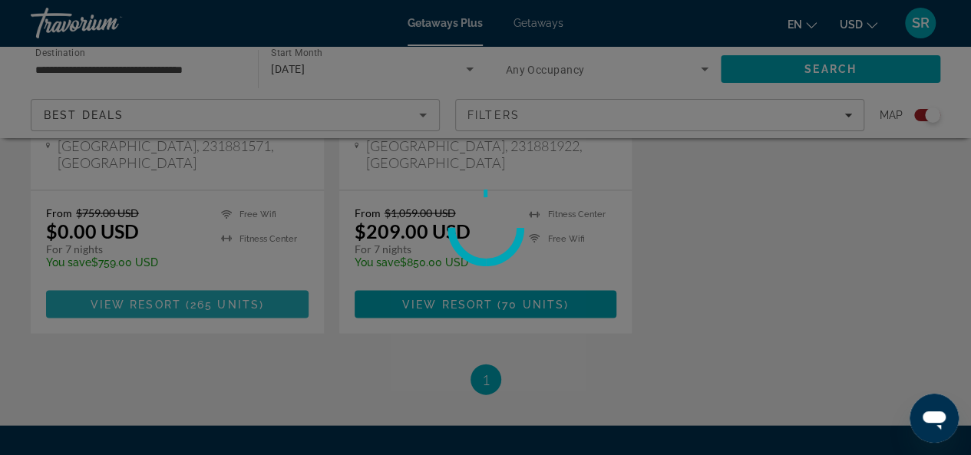
click at [207, 193] on div at bounding box center [485, 227] width 971 height 455
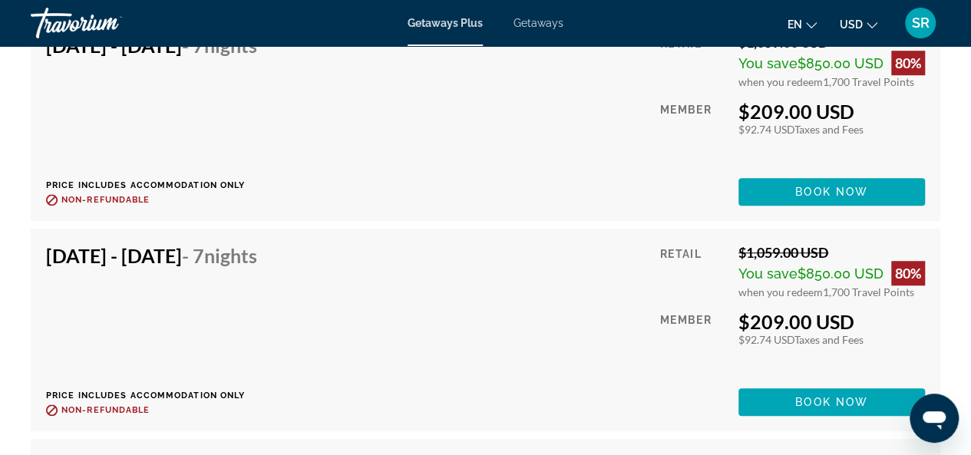
scroll to position [3327, 0]
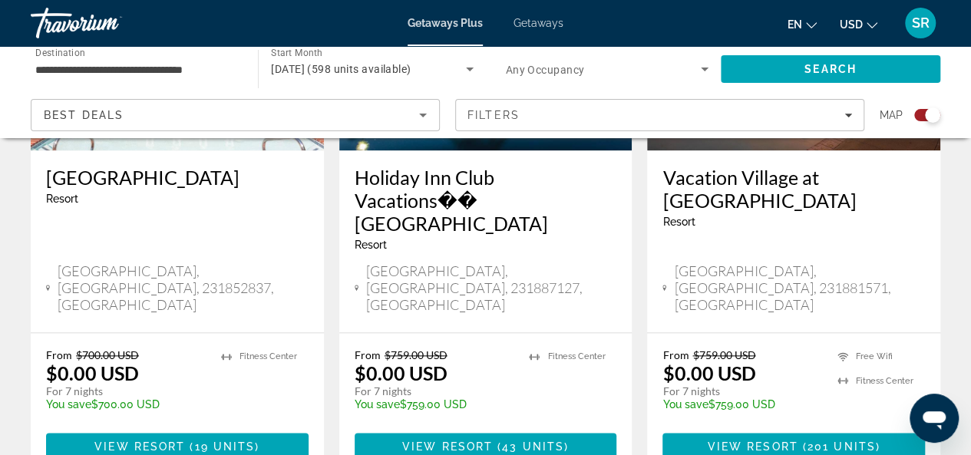
scroll to position [784, 0]
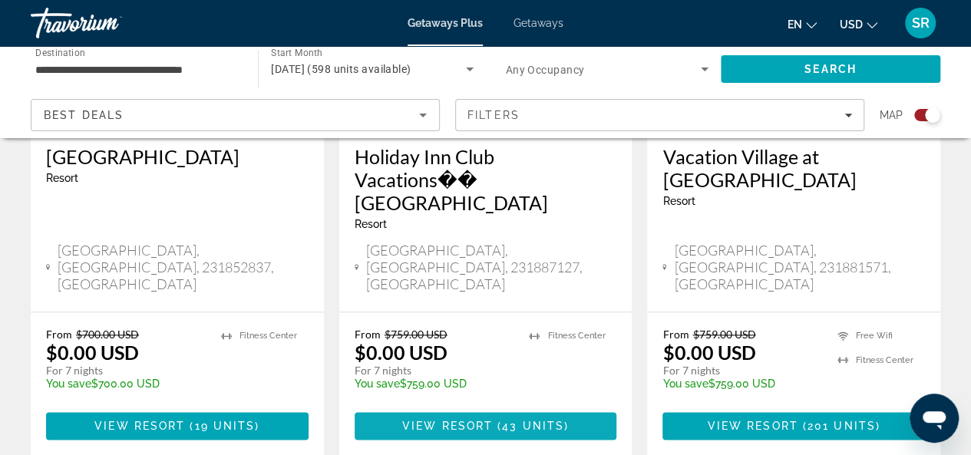
click at [451, 420] on span "View Resort" at bounding box center [447, 426] width 91 height 12
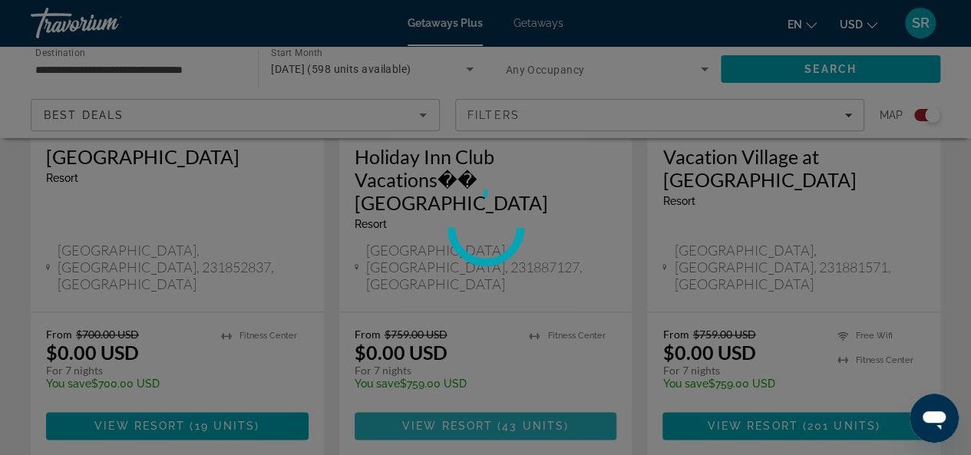
click at [451, 369] on div at bounding box center [485, 227] width 971 height 455
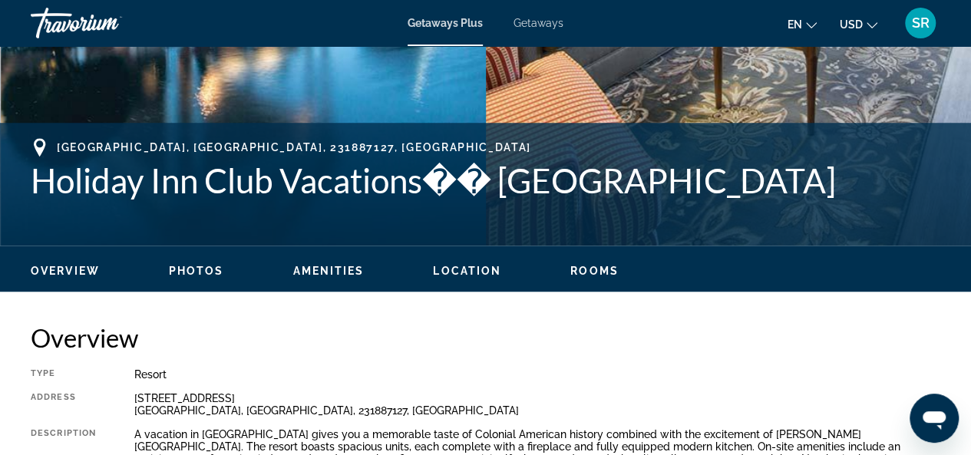
scroll to position [535, 0]
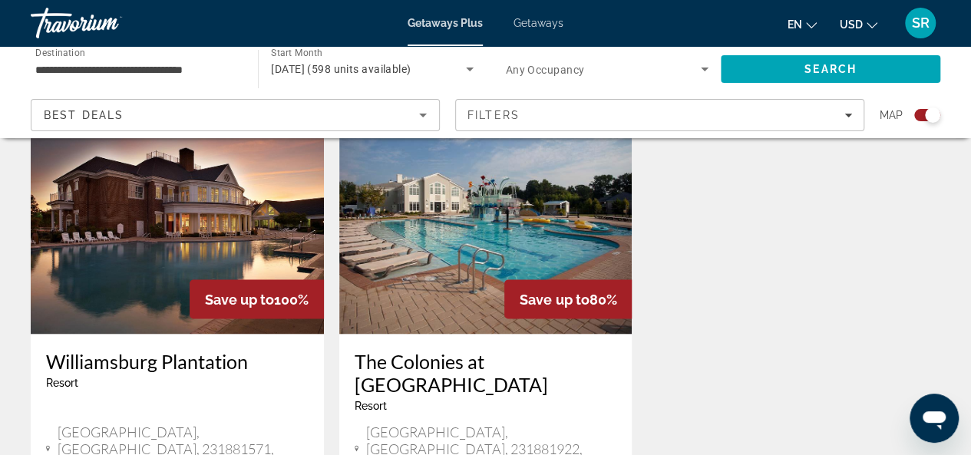
scroll to position [1215, 0]
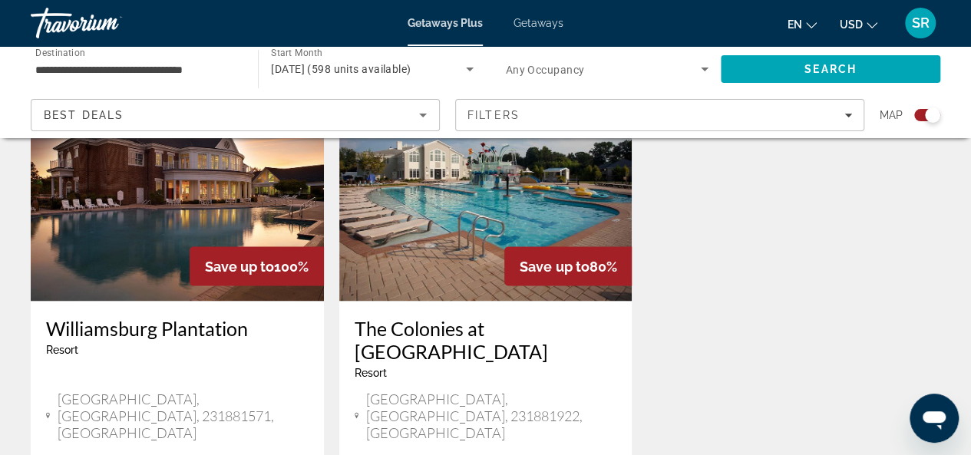
click at [157, 316] on h3 "Williamsburg Plantation" at bounding box center [177, 327] width 263 height 23
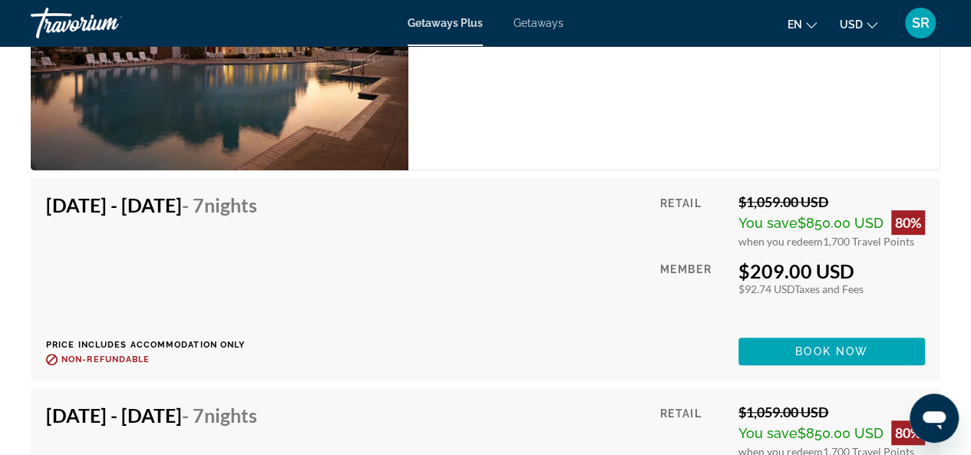
scroll to position [2684, 0]
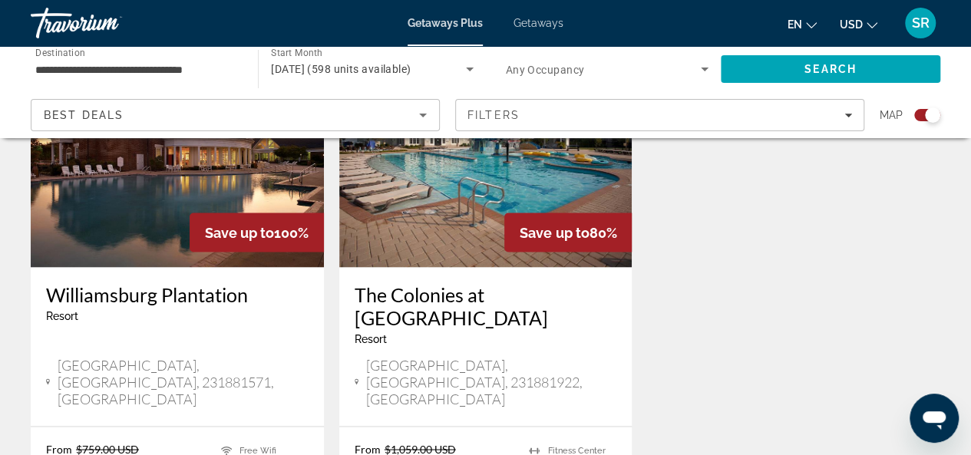
scroll to position [1271, 0]
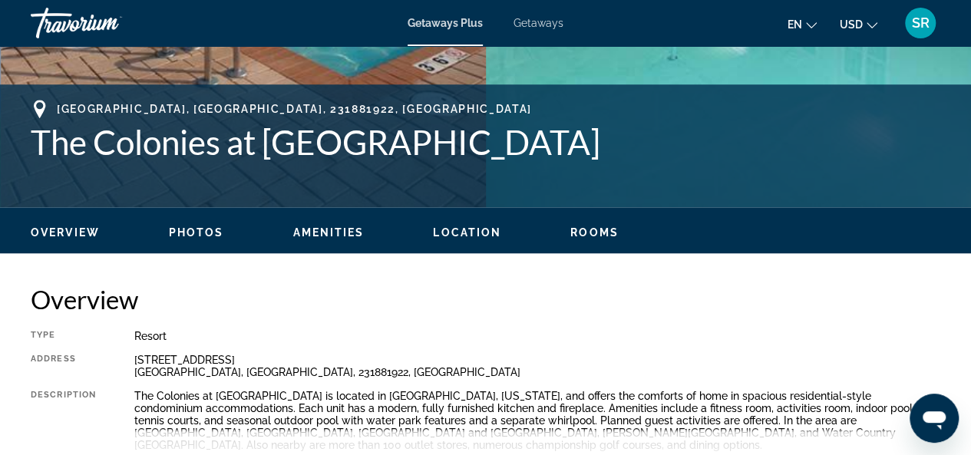
scroll to position [425, 0]
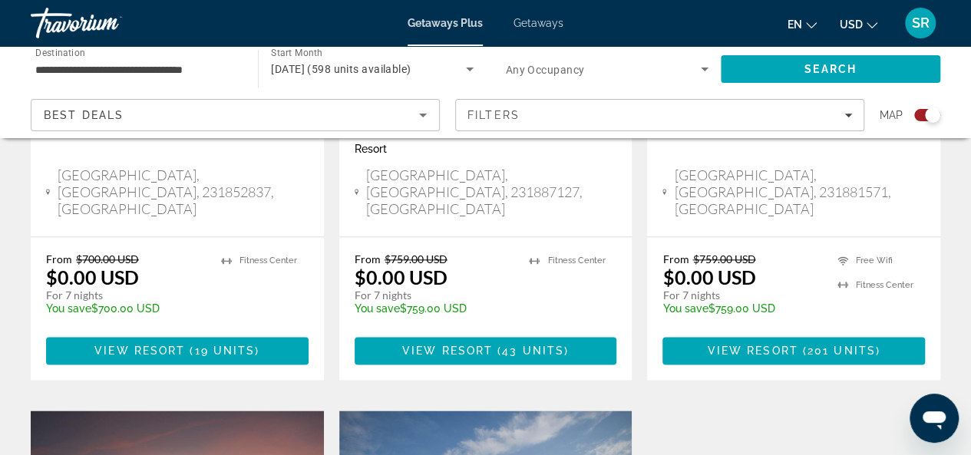
scroll to position [868, 0]
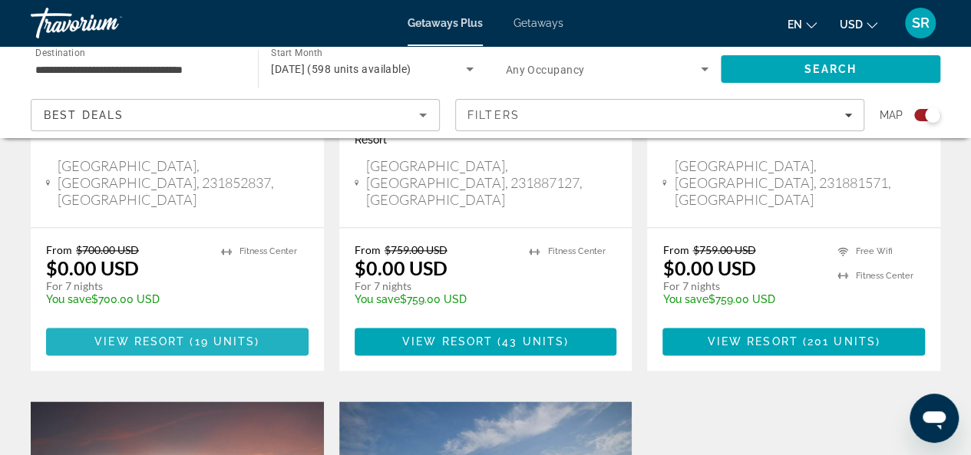
click at [221, 335] on span "19 units" at bounding box center [225, 341] width 61 height 12
click at [0, 0] on div at bounding box center [0, 0] width 0 height 0
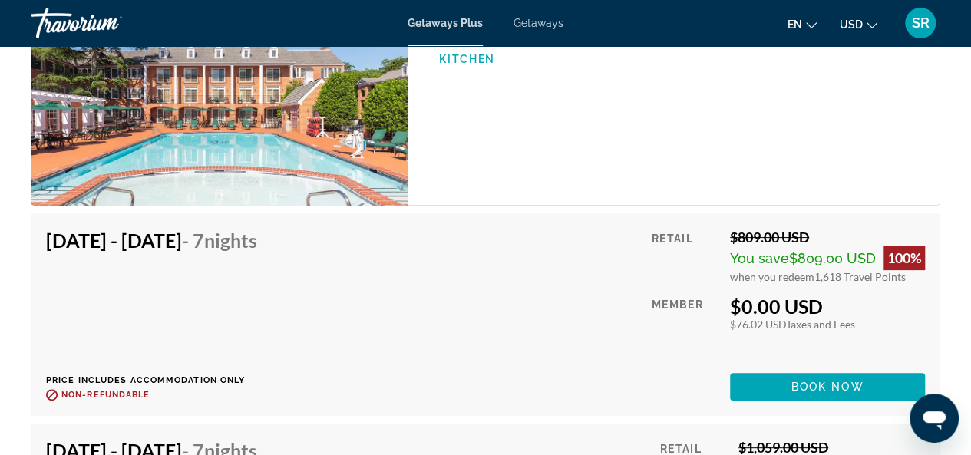
scroll to position [5723, 0]
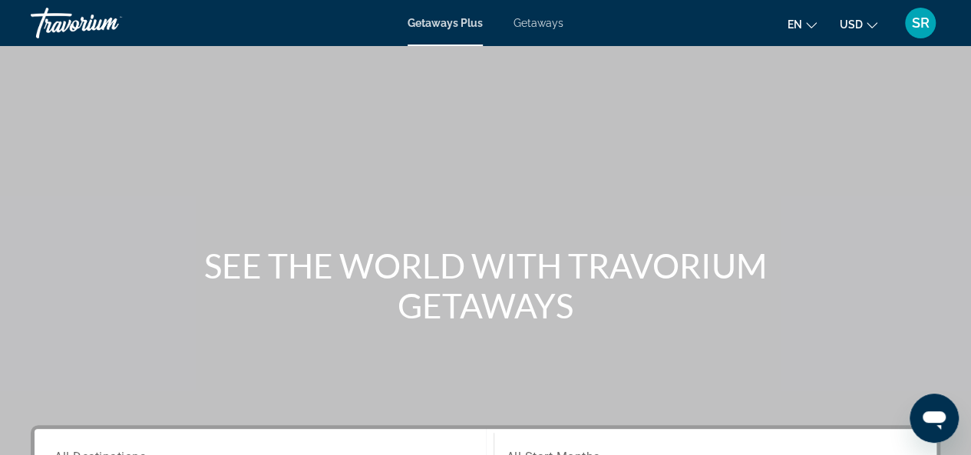
click at [539, 24] on span "Getaways" at bounding box center [539, 23] width 50 height 12
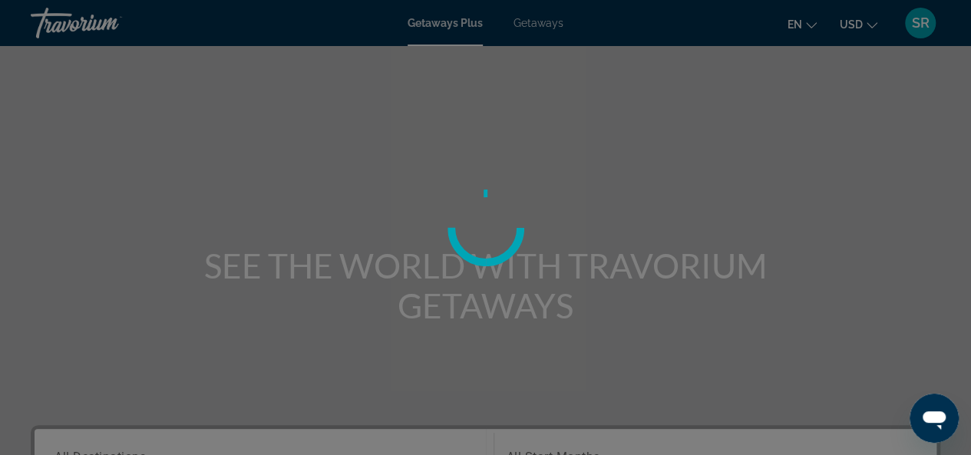
click at [539, 24] on div at bounding box center [485, 227] width 971 height 455
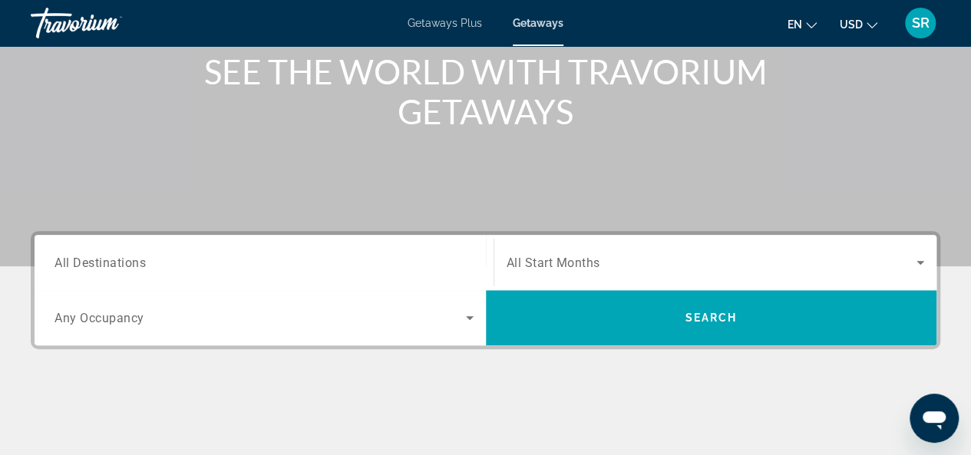
scroll to position [197, 0]
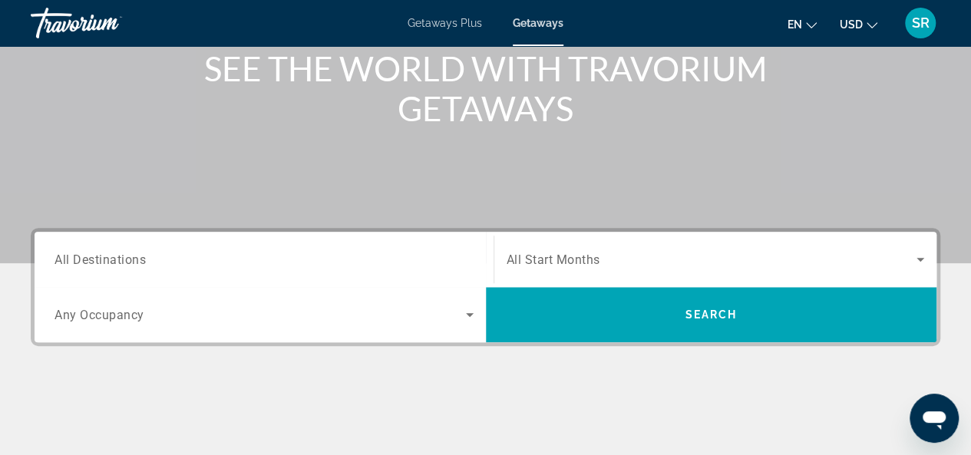
click at [241, 263] on input "Destination All Destinations" at bounding box center [264, 260] width 419 height 18
click at [241, 263] on div "Destination All Destinations" at bounding box center [264, 259] width 444 height 55
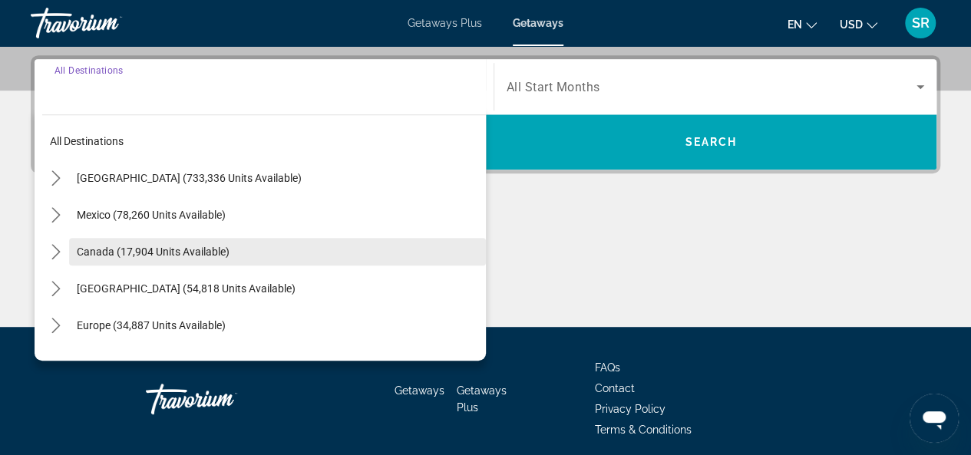
scroll to position [375, 0]
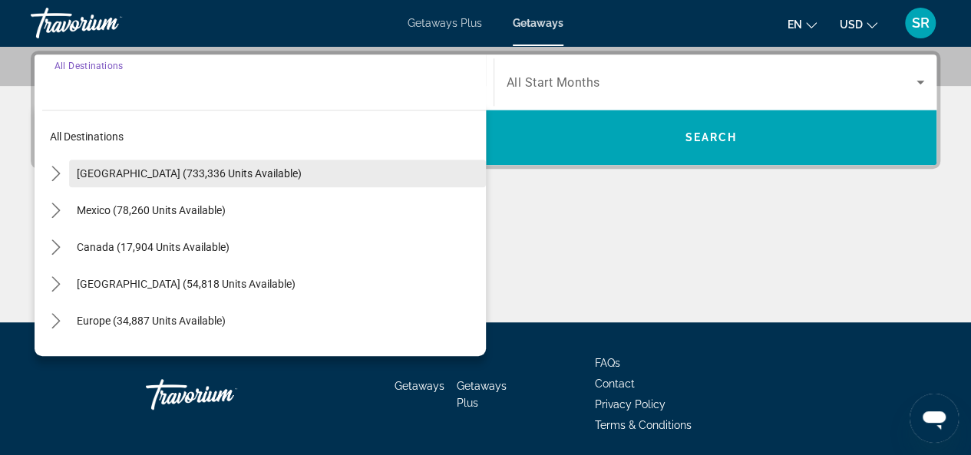
click at [246, 167] on span "[GEOGRAPHIC_DATA] (733,336 units available)" at bounding box center [189, 173] width 225 height 12
type input "**********"
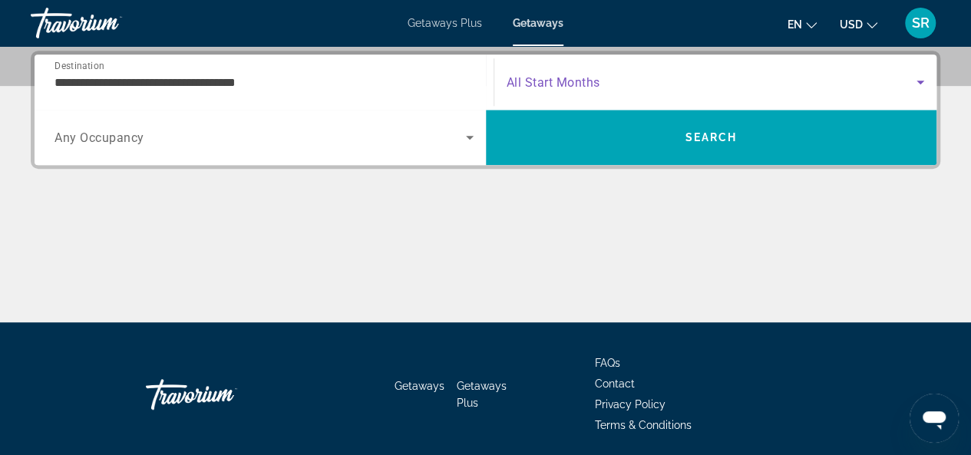
click at [646, 78] on span "Search widget" at bounding box center [712, 82] width 411 height 18
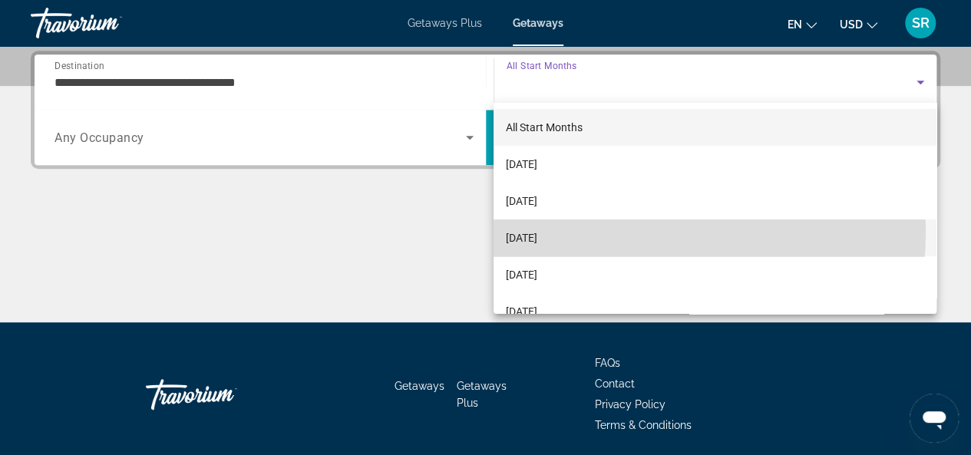
click at [595, 233] on mat-option "[DATE]" at bounding box center [715, 238] width 443 height 37
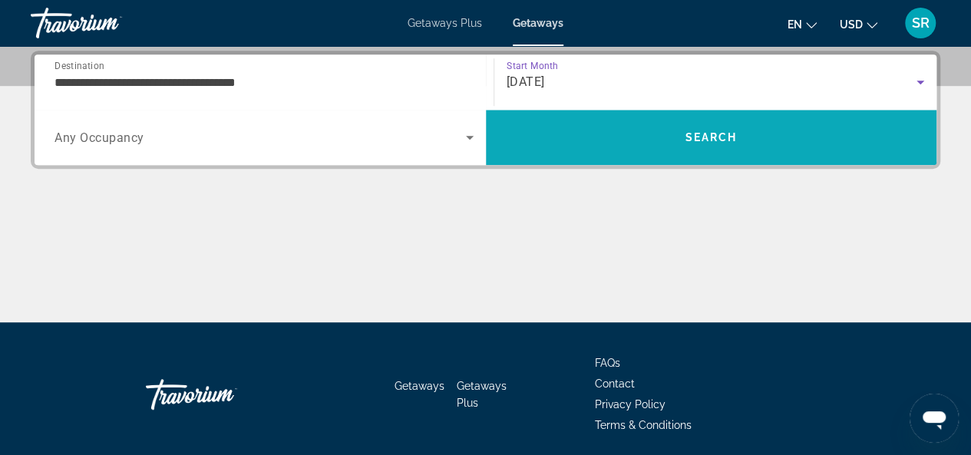
click at [726, 139] on span "Search" at bounding box center [711, 137] width 52 height 12
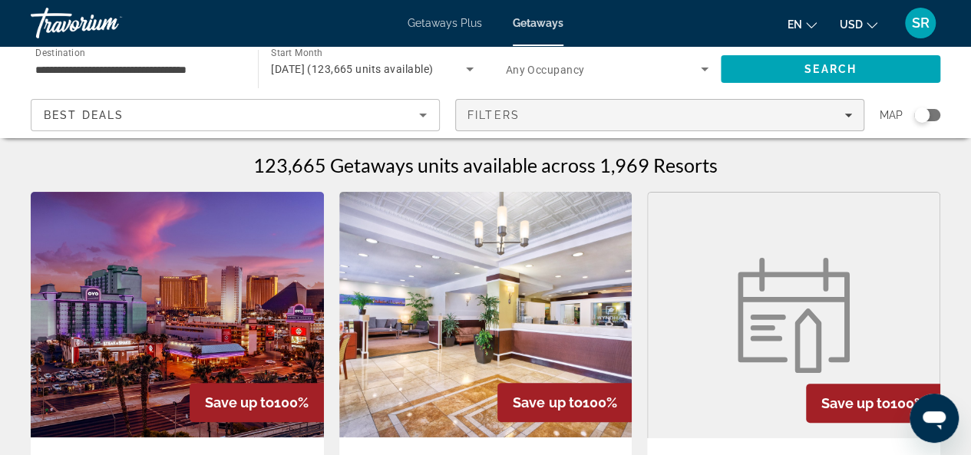
click at [484, 115] on span "Filters" at bounding box center [494, 115] width 52 height 12
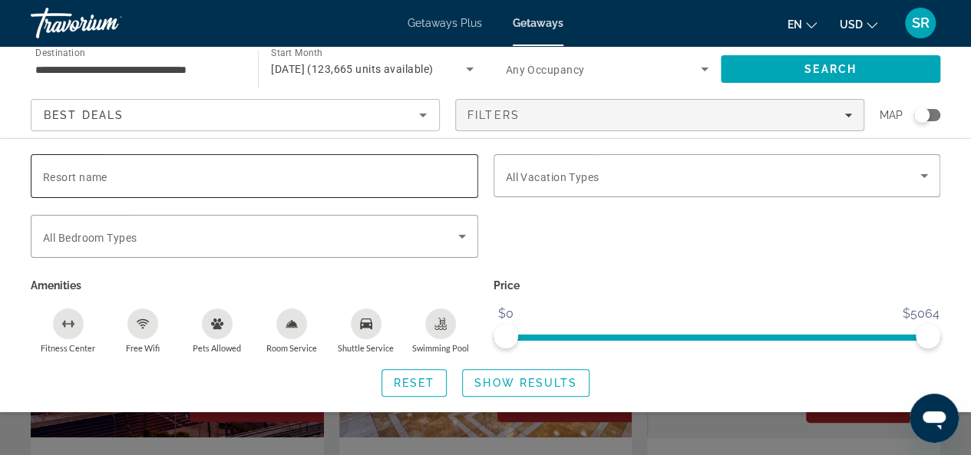
click at [84, 165] on div "Search widget" at bounding box center [254, 176] width 423 height 44
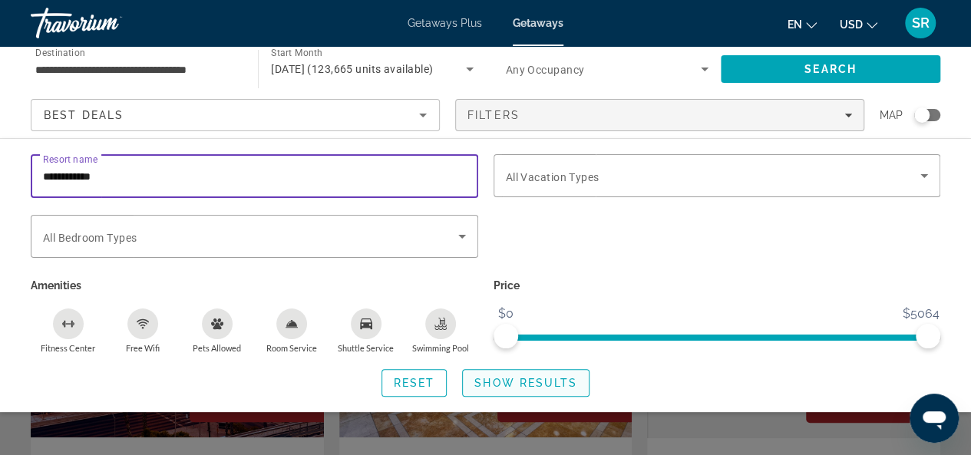
type input "**********"
click at [547, 378] on span "Show Results" at bounding box center [525, 383] width 103 height 12
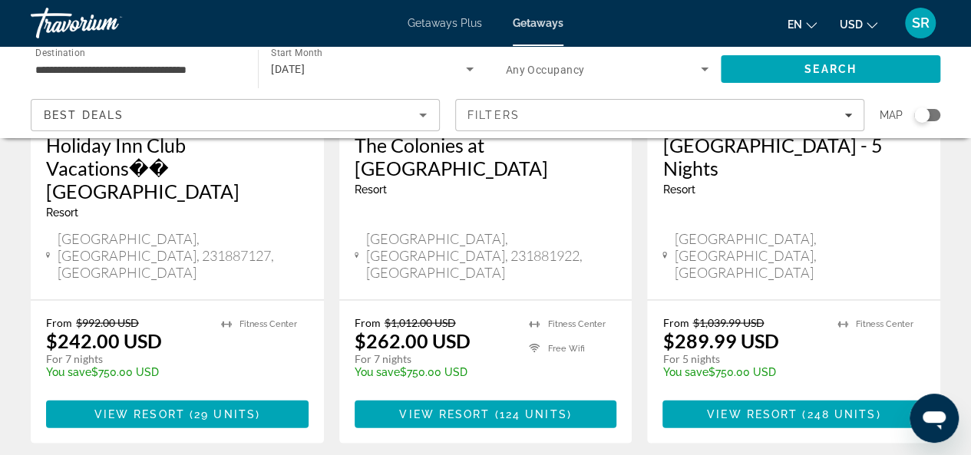
scroll to position [1579, 0]
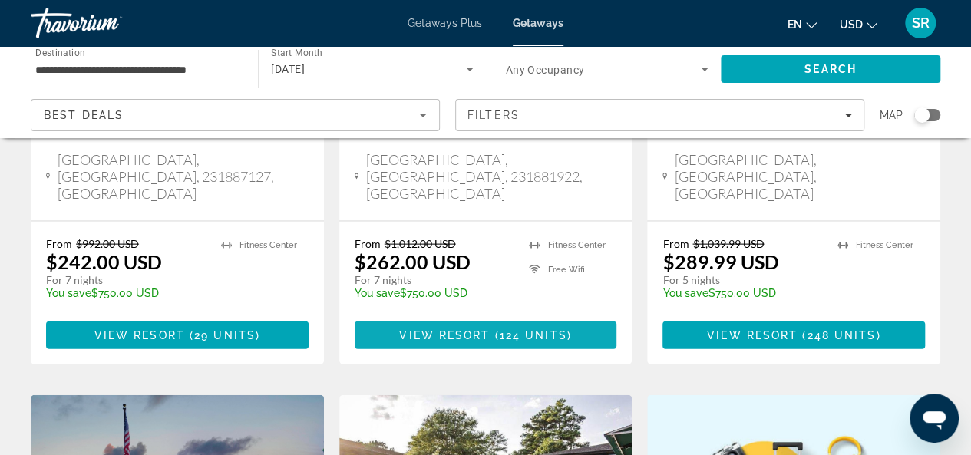
click at [517, 329] on span "124 units" at bounding box center [534, 335] width 68 height 12
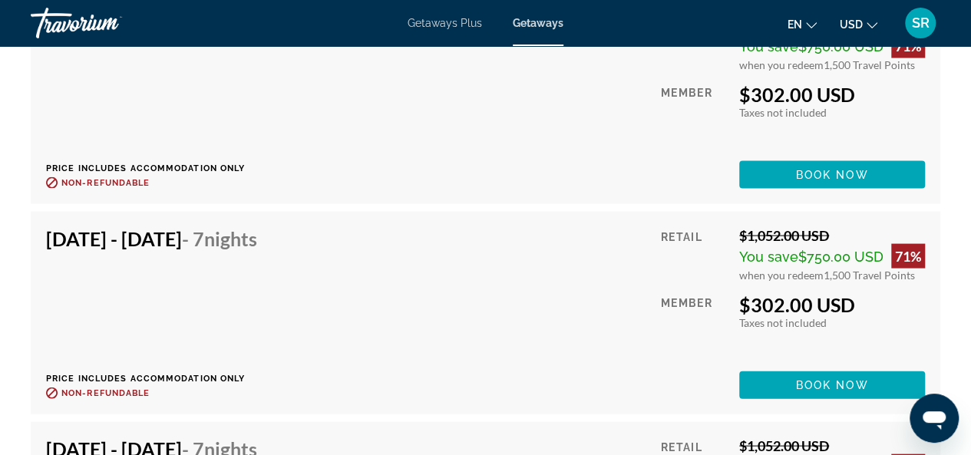
scroll to position [4403, 0]
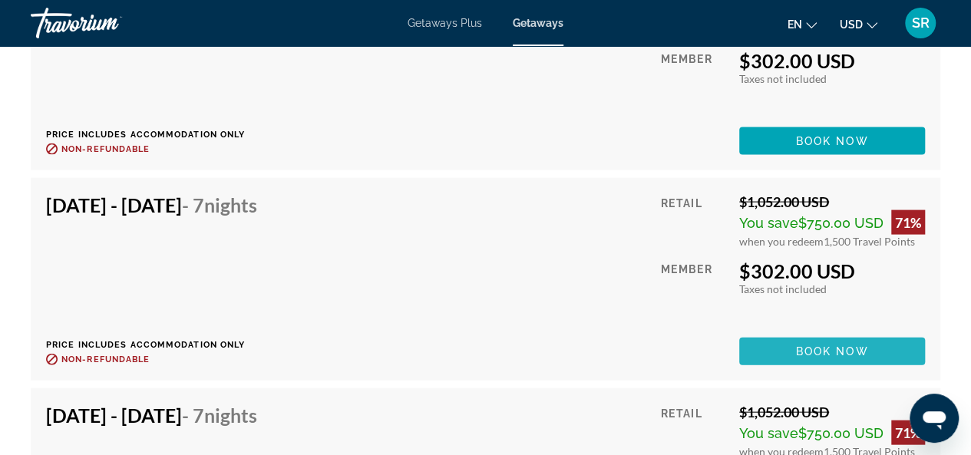
click at [826, 349] on span "Book now" at bounding box center [832, 351] width 73 height 12
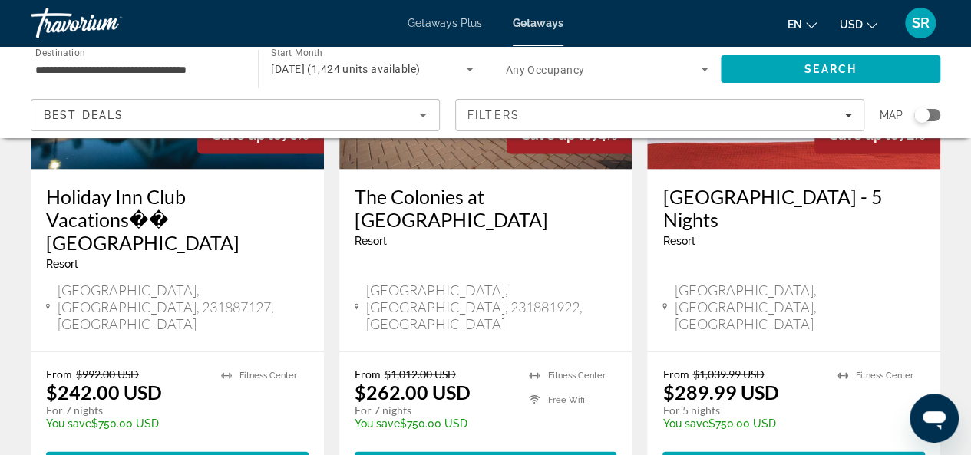
scroll to position [1522, 0]
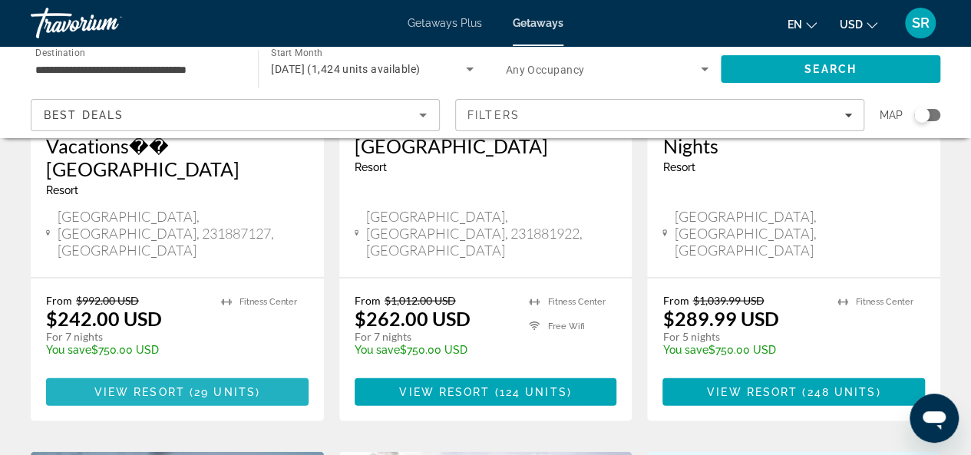
click at [167, 374] on span "Main content" at bounding box center [177, 392] width 263 height 37
click at [0, 0] on div at bounding box center [0, 0] width 0 height 0
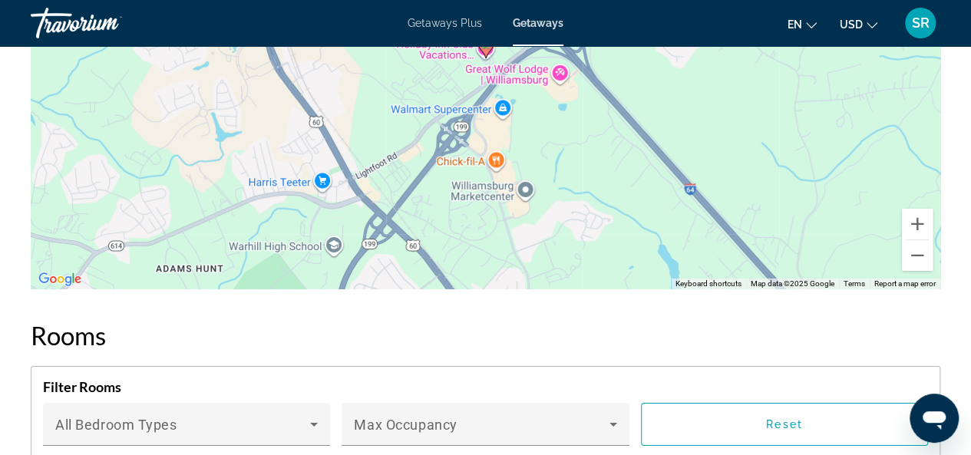
scroll to position [2400, 0]
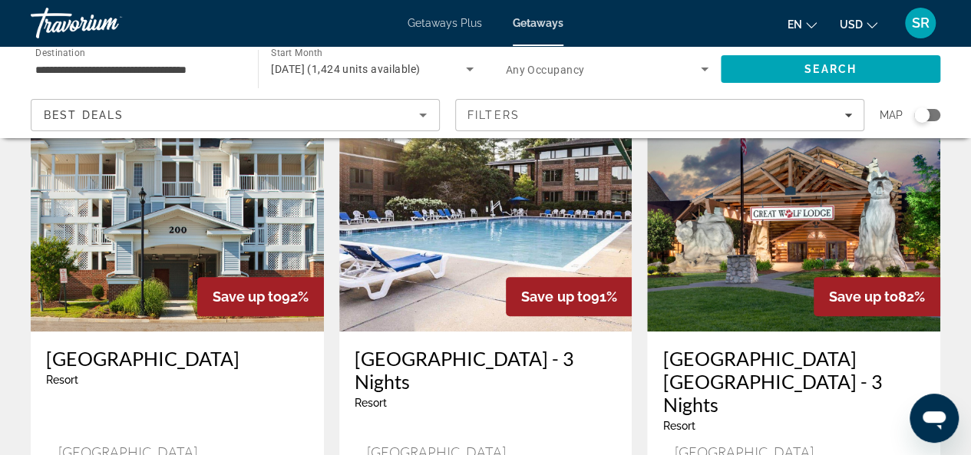
scroll to position [286, 0]
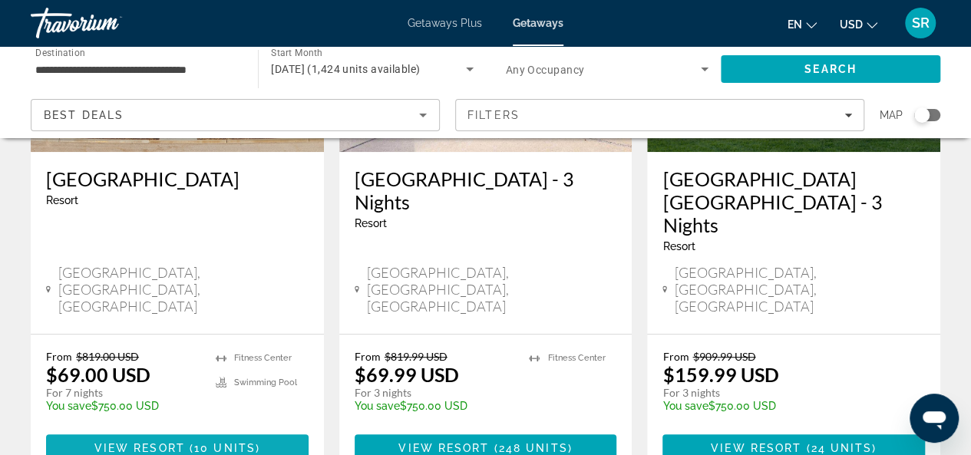
click at [167, 442] on span "View Resort" at bounding box center [139, 448] width 91 height 12
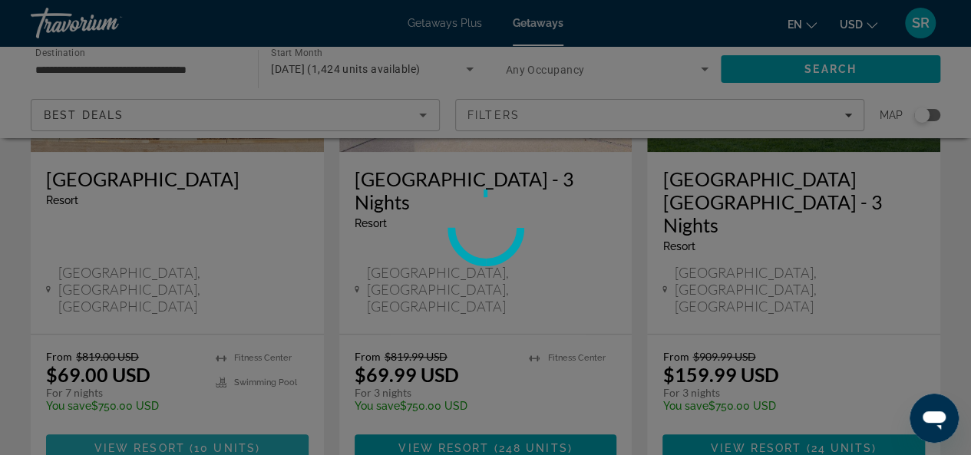
click at [167, 391] on div at bounding box center [485, 227] width 971 height 455
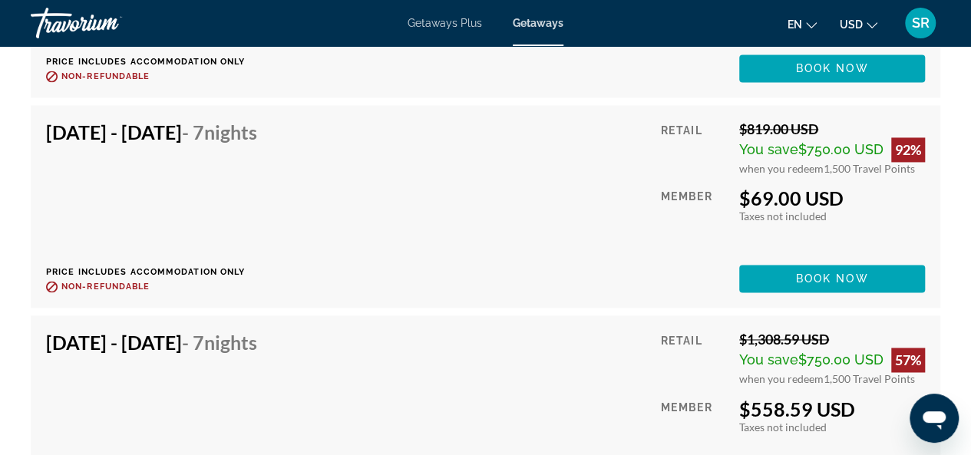
scroll to position [3937, 0]
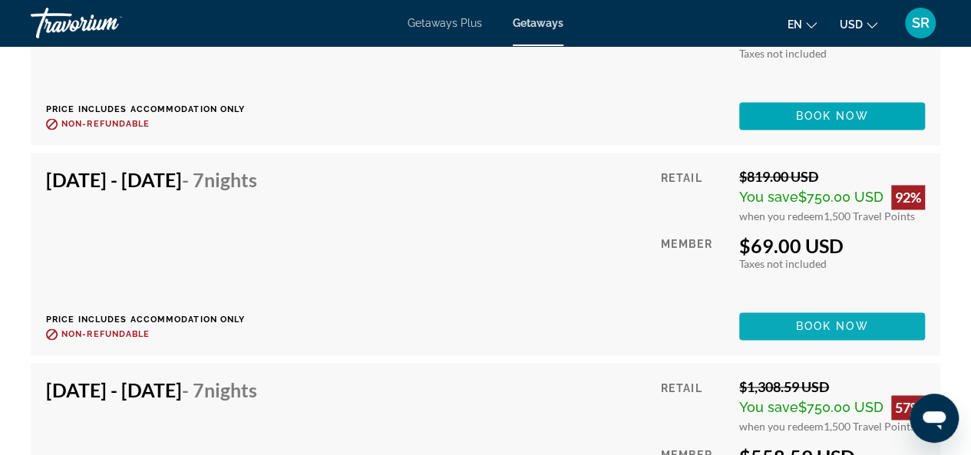
click at [825, 324] on span "Book now" at bounding box center [832, 326] width 73 height 12
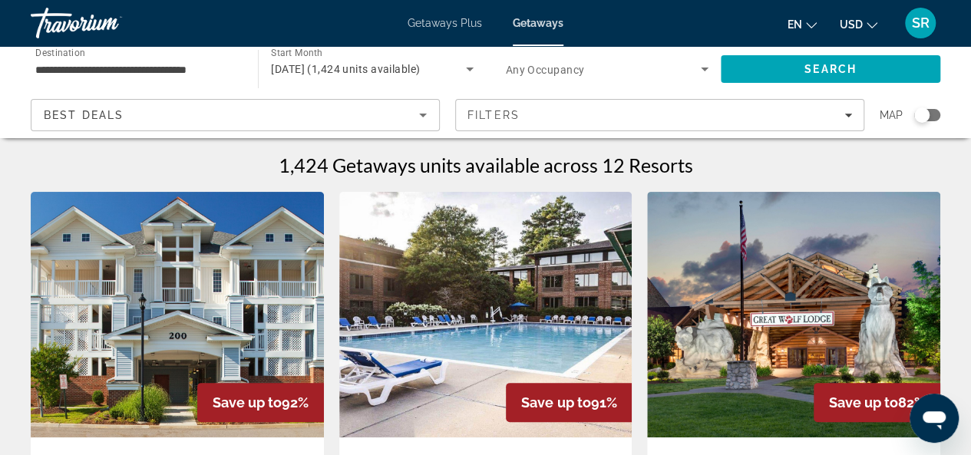
click at [917, 24] on span "SR" at bounding box center [921, 22] width 18 height 15
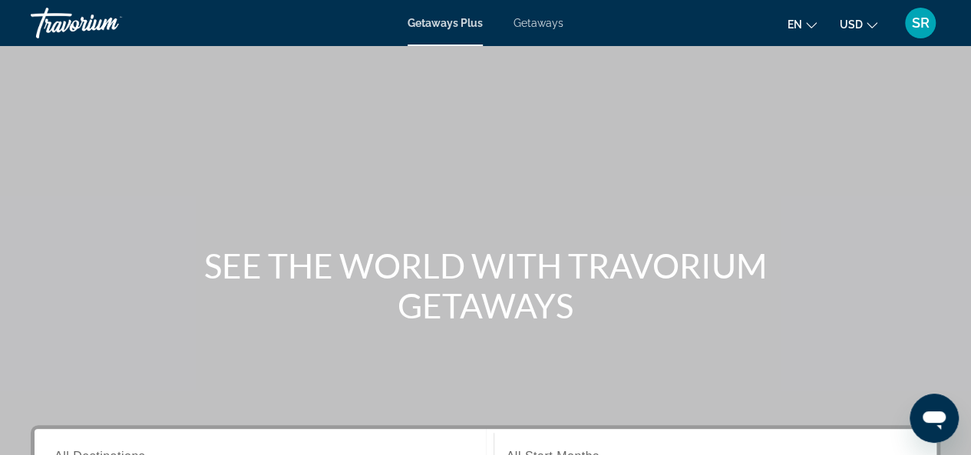
click at [915, 31] on div "SR" at bounding box center [920, 23] width 31 height 31
